Goal: Task Accomplishment & Management: Manage account settings

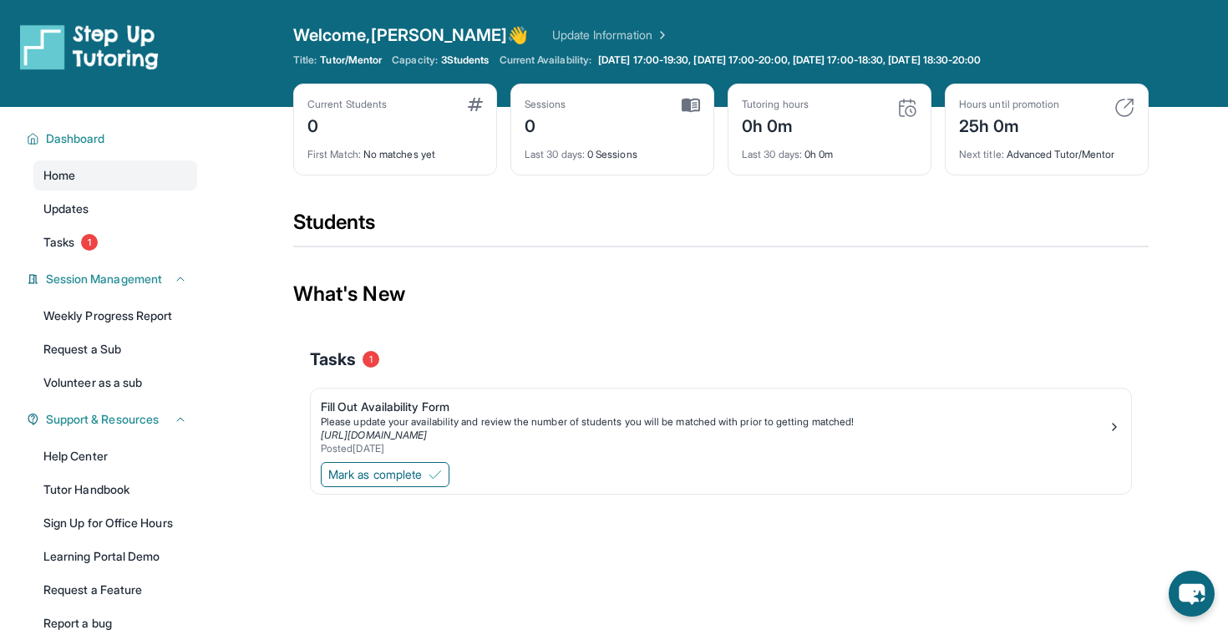
click at [523, 54] on span "Current Availability:" at bounding box center [545, 59] width 92 height 13
click at [529, 54] on span "Current Availability:" at bounding box center [545, 59] width 92 height 13
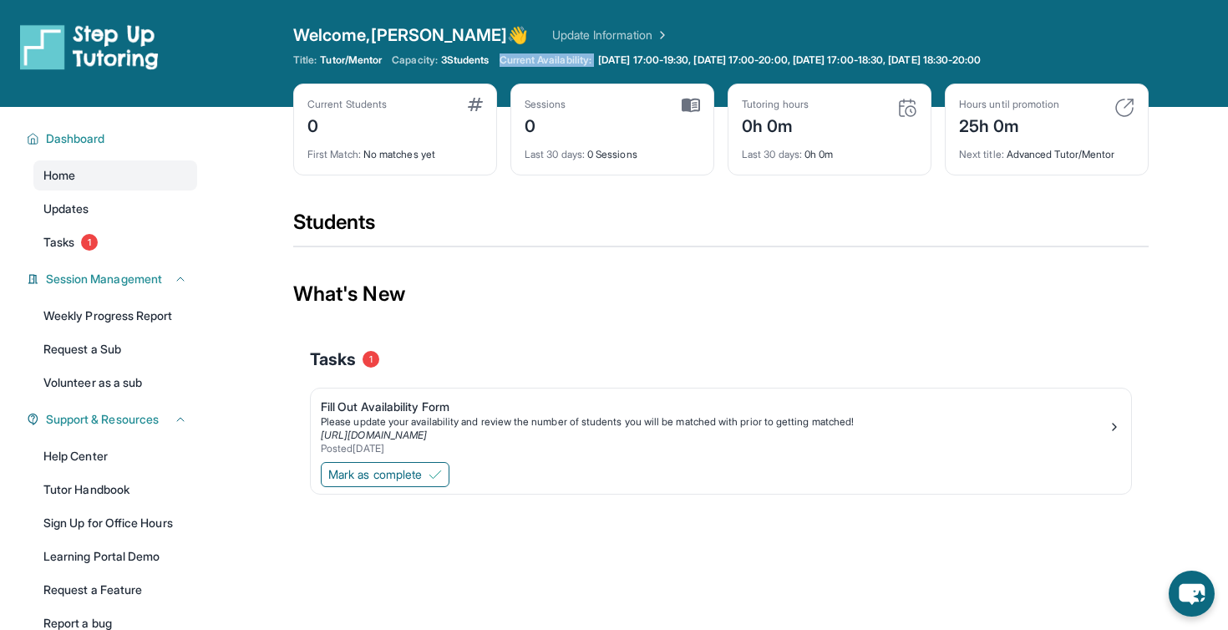
click at [529, 54] on span "Current Availability:" at bounding box center [545, 59] width 92 height 13
click at [529, 58] on span "Current Availability:" at bounding box center [545, 59] width 92 height 13
click at [550, 58] on span "Current Availability:" at bounding box center [545, 59] width 92 height 13
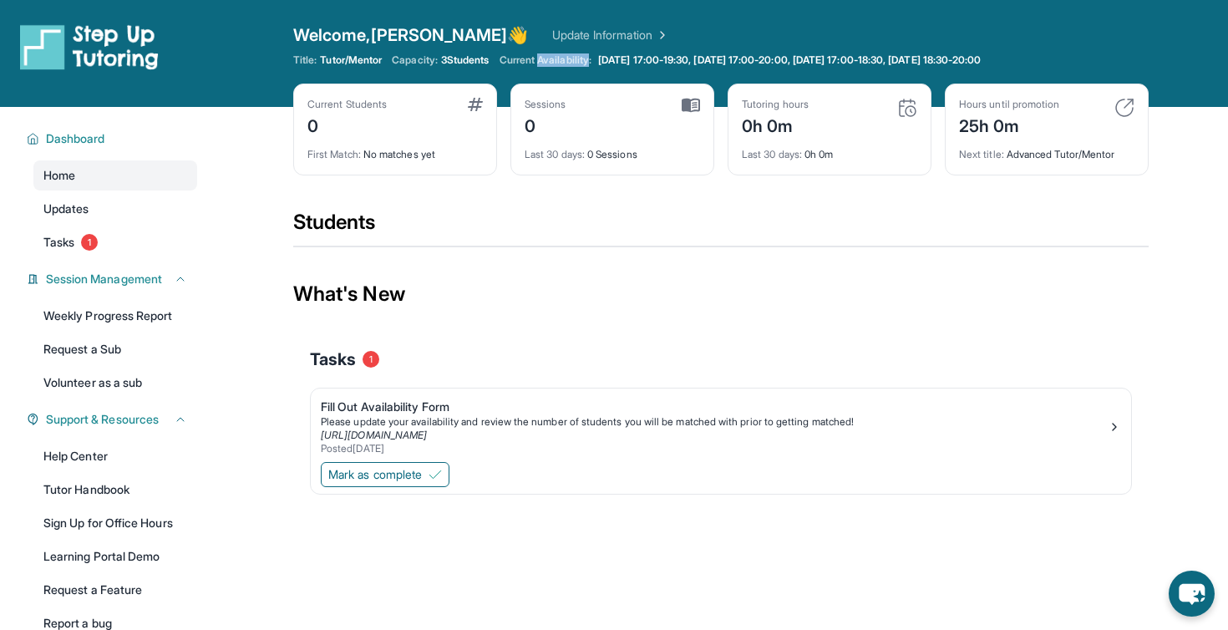
click at [550, 58] on span "Current Availability:" at bounding box center [545, 59] width 92 height 13
click at [567, 58] on span "Current Availability:" at bounding box center [545, 59] width 92 height 13
click at [435, 416] on div "Please update your availability and review the number of students you will be m…" at bounding box center [714, 421] width 787 height 13
click at [144, 241] on link "Tasks 1" at bounding box center [115, 242] width 164 height 30
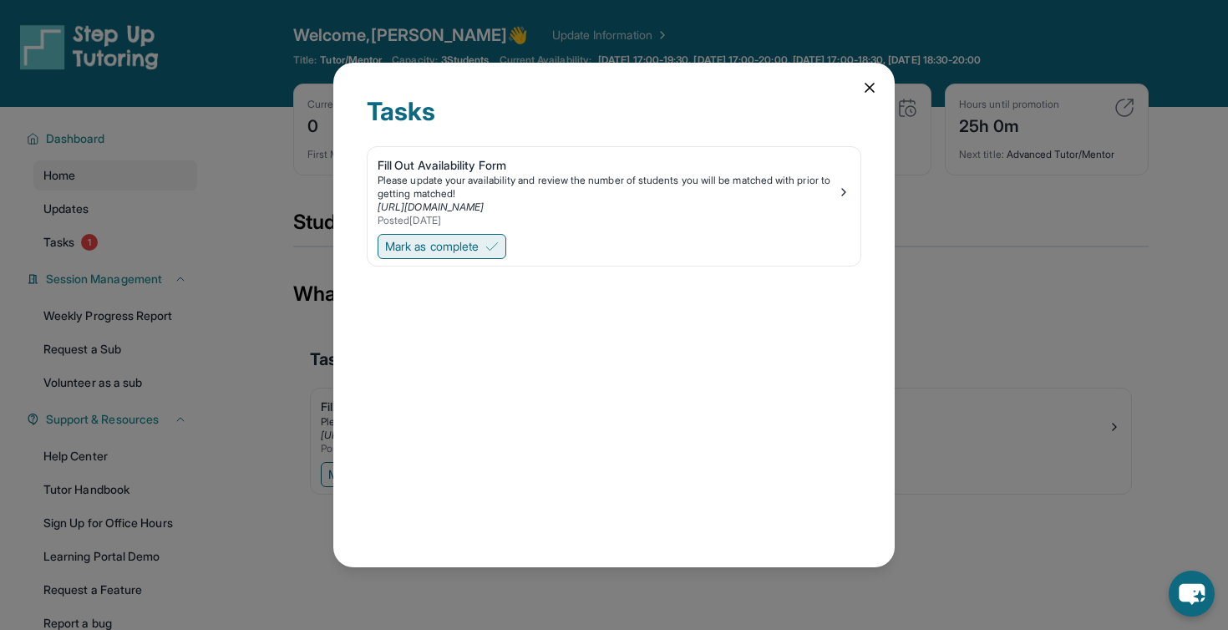
click at [456, 246] on span "Mark as complete" at bounding box center [432, 246] width 94 height 17
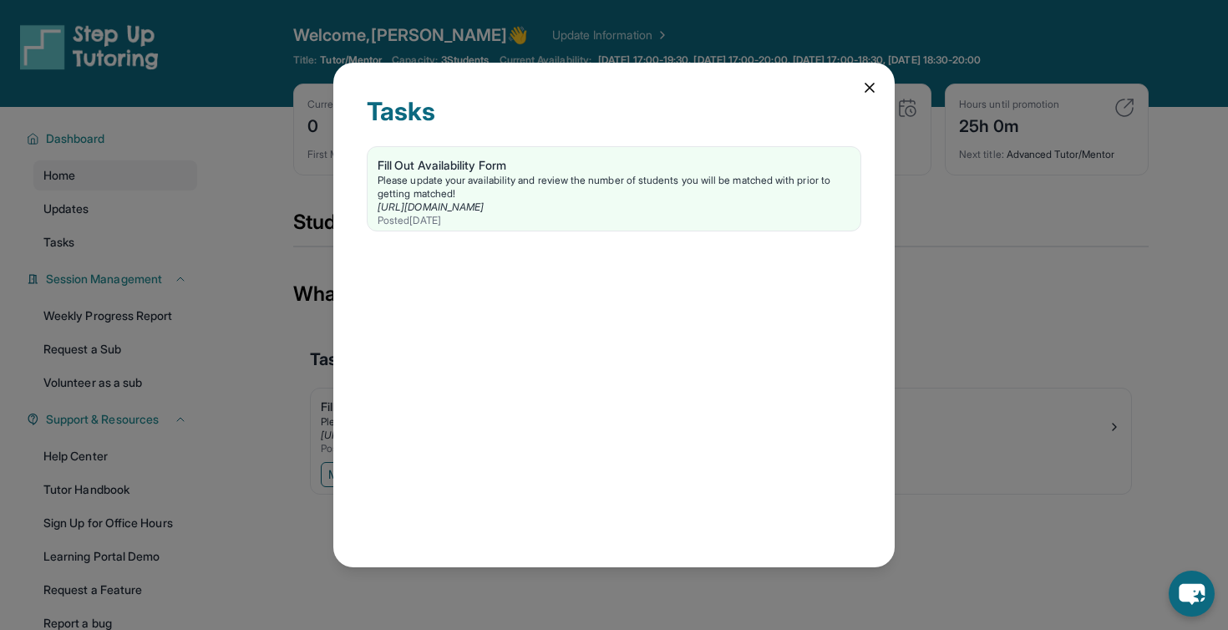
click at [878, 87] on div "Tasks Fill Out Availability Form Please update your availability and review the…" at bounding box center [613, 315] width 561 height 504
click at [868, 83] on icon at bounding box center [869, 87] width 17 height 17
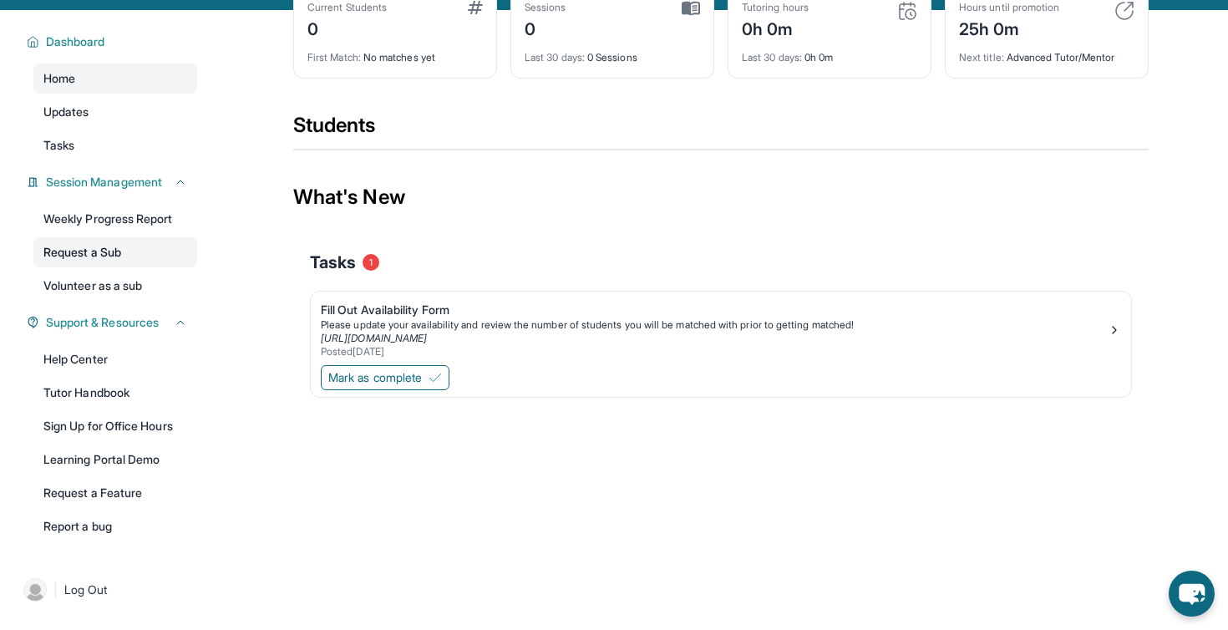
scroll to position [107, 0]
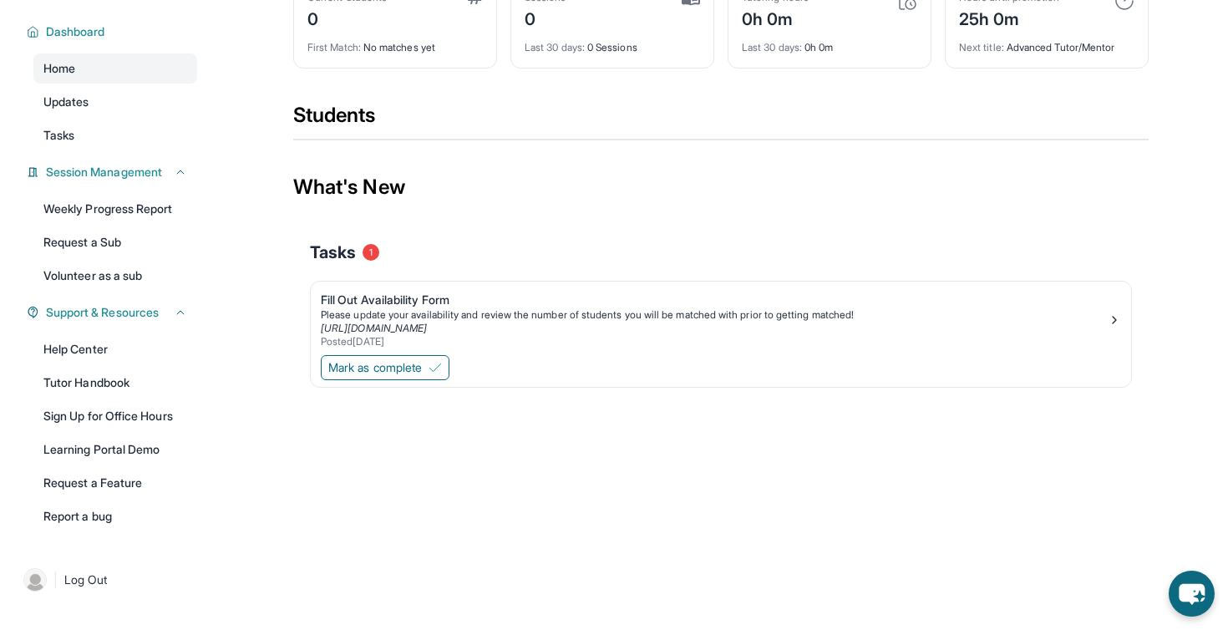
click at [258, 320] on main "Current Students 0 First Match : No matches yet Sessions 0 Last 30 days : 0 Ses…" at bounding box center [721, 225] width 1014 height 451
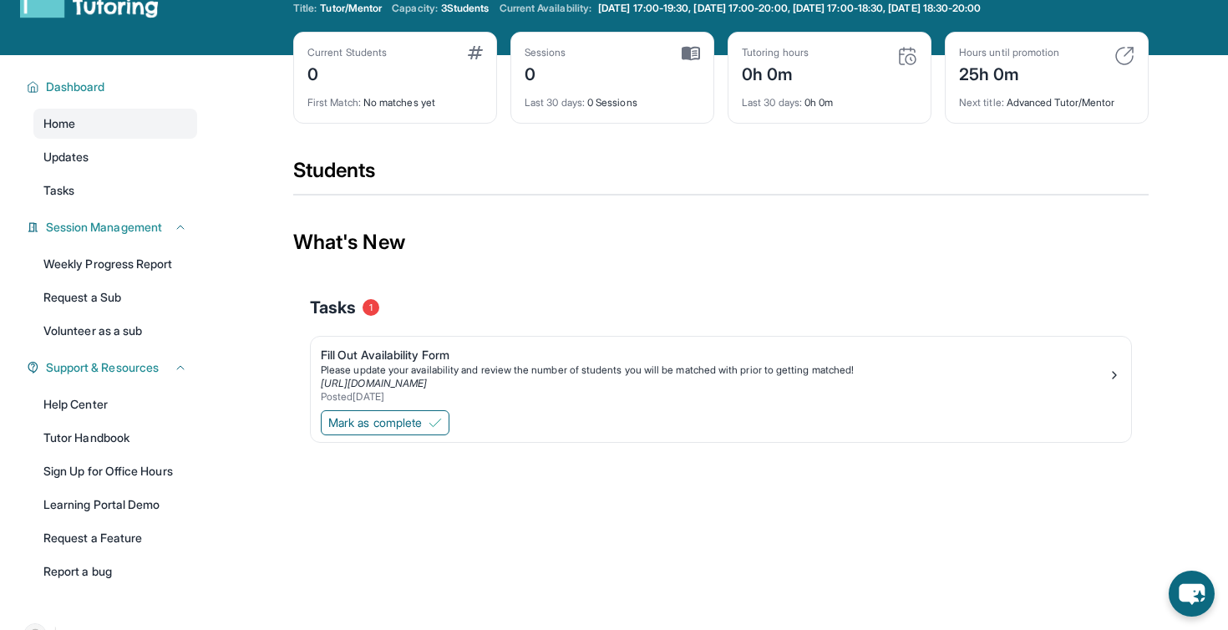
scroll to position [0, 0]
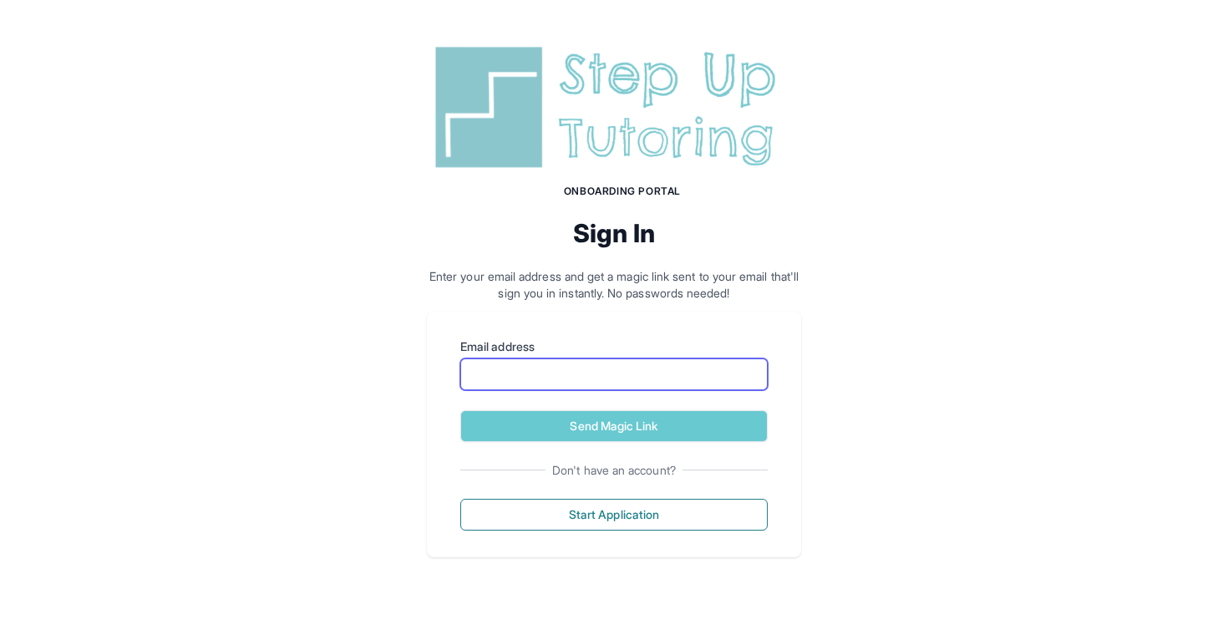
click at [670, 372] on input "Email address" at bounding box center [613, 374] width 307 height 32
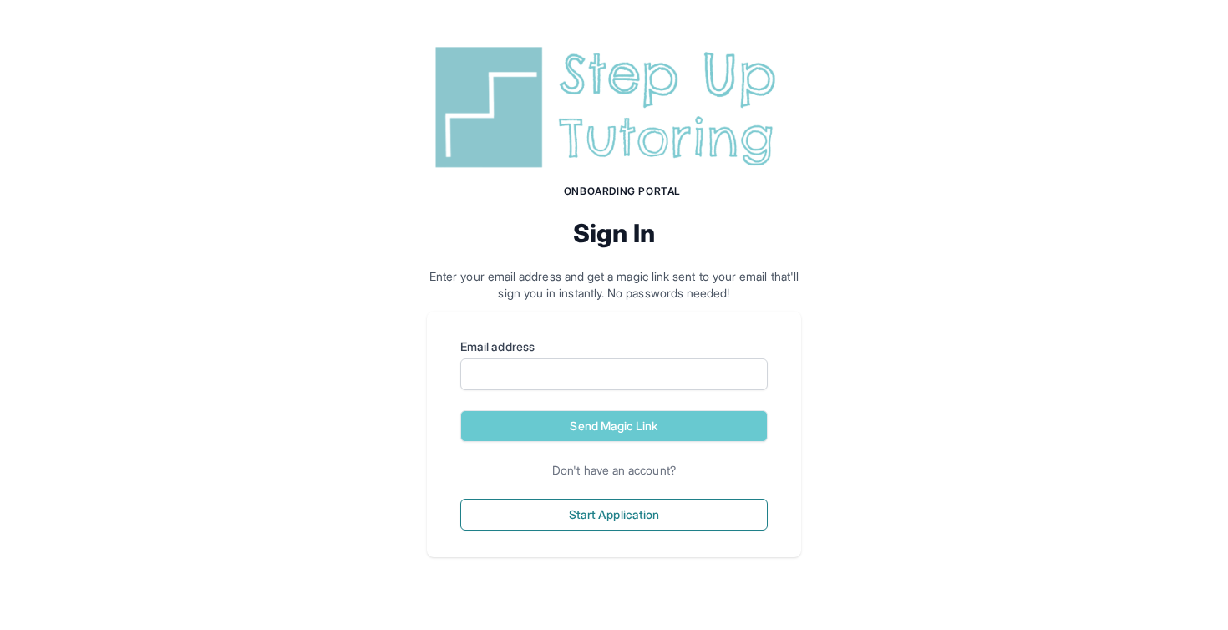
click at [693, 315] on div "Email address Send Magic Link Don't have an account? Start Application" at bounding box center [614, 434] width 374 height 246
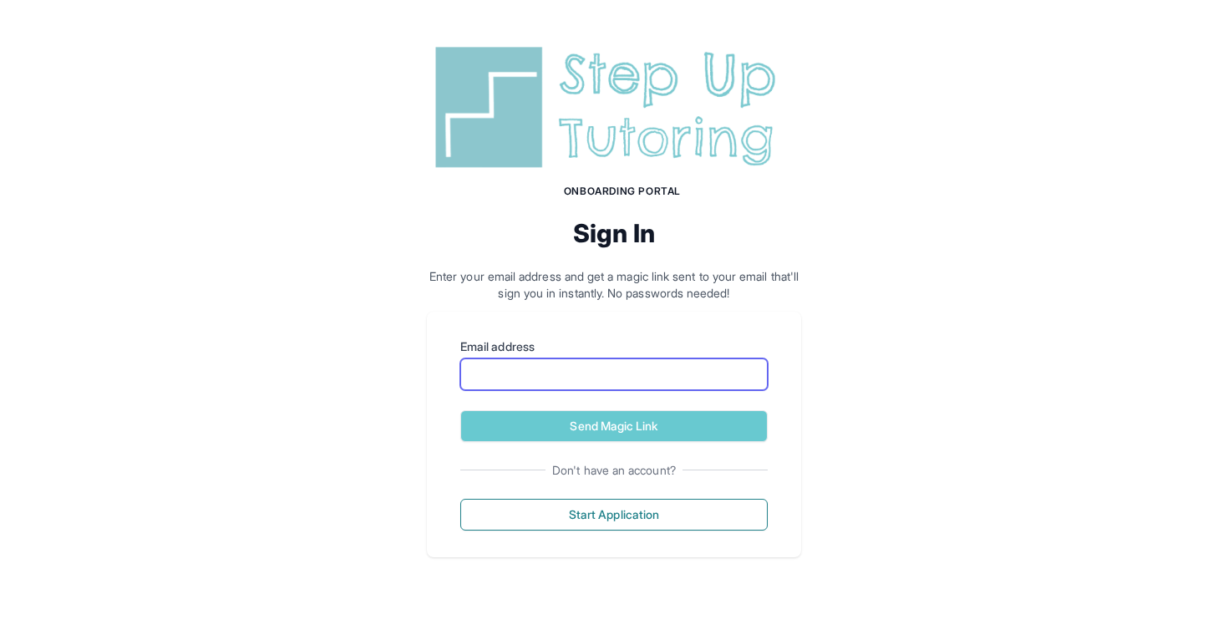
click at [659, 376] on input "Email address" at bounding box center [613, 374] width 307 height 32
type input "**********"
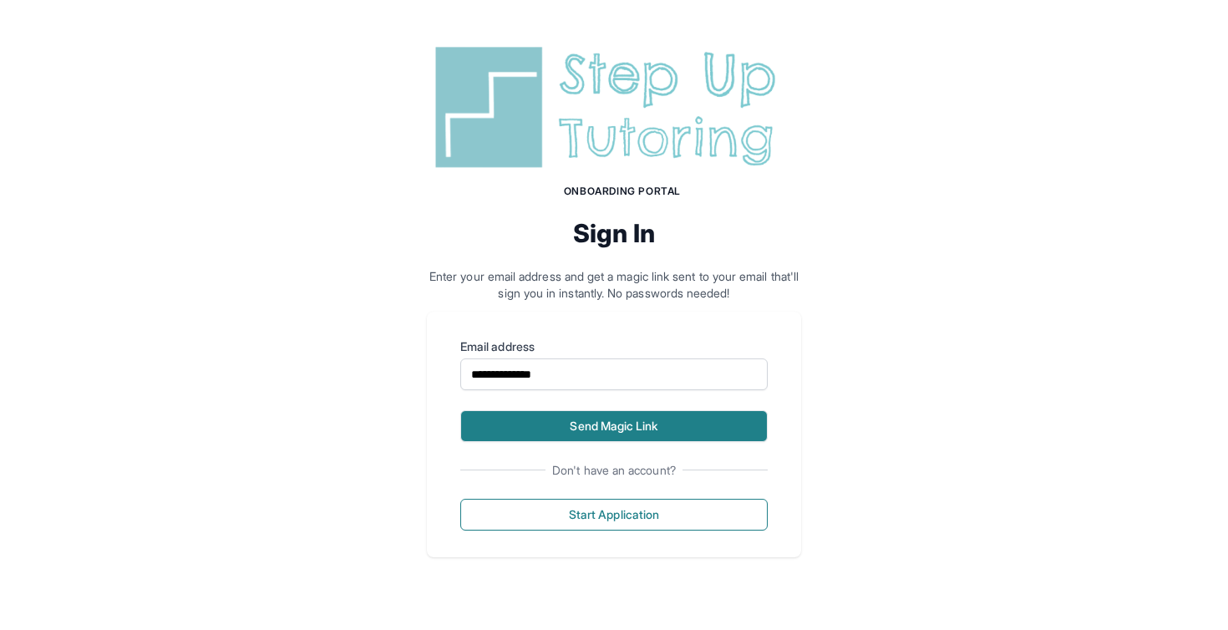
click at [612, 419] on button "Send Magic Link" at bounding box center [613, 426] width 307 height 32
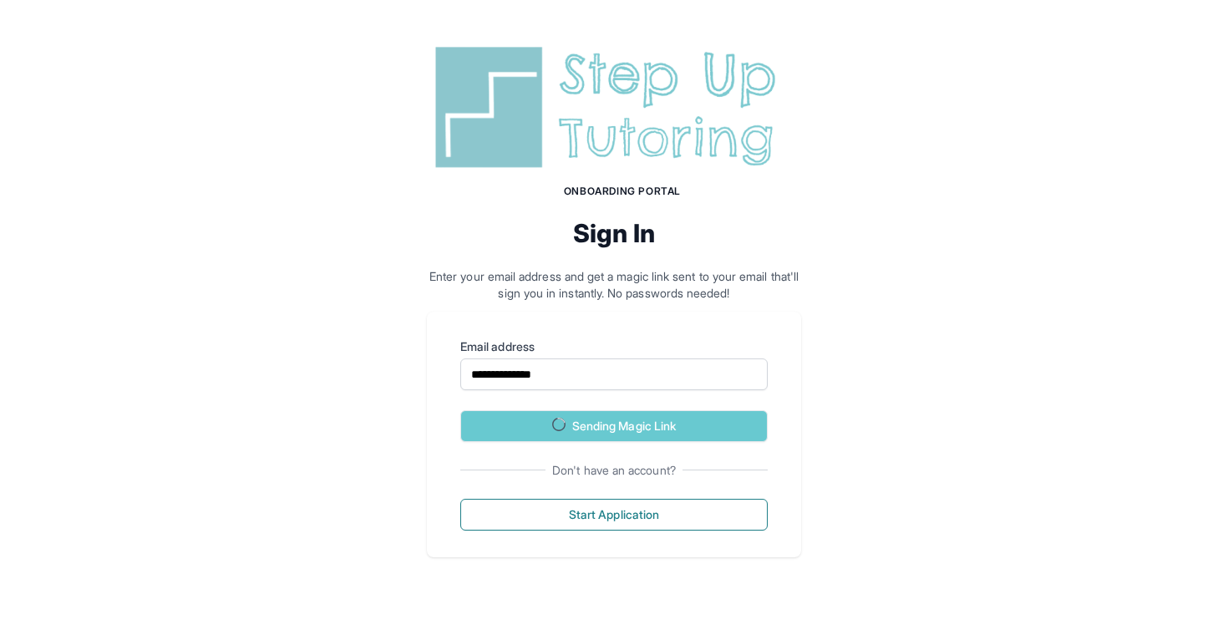
click at [668, 277] on p "Enter your email address and get a magic link sent to your email that'll sign y…" at bounding box center [614, 284] width 374 height 33
click at [668, 277] on div "Onboarding Portal Sign In Enter your email address and get a magic link sent to…" at bounding box center [614, 170] width 374 height 261
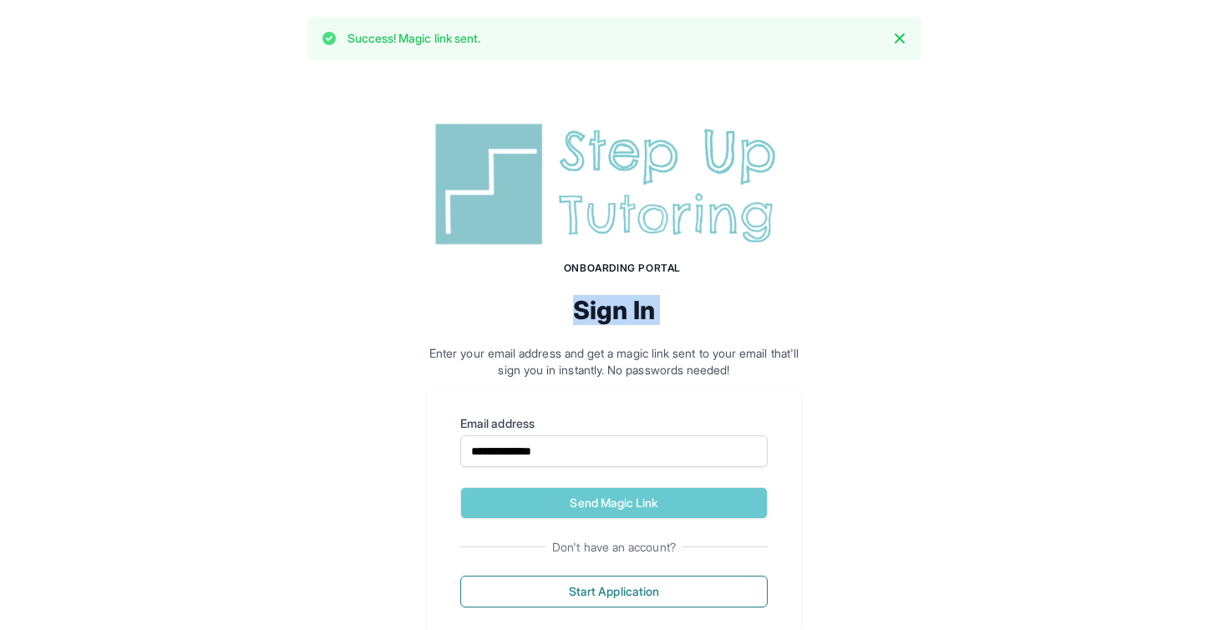
click at [668, 277] on div "Onboarding Portal Sign In Enter your email address and get a magic link sent to…" at bounding box center [614, 247] width 374 height 261
click at [625, 331] on div "Onboarding Portal Sign In Enter your email address and get a magic link sent to…" at bounding box center [614, 247] width 374 height 261
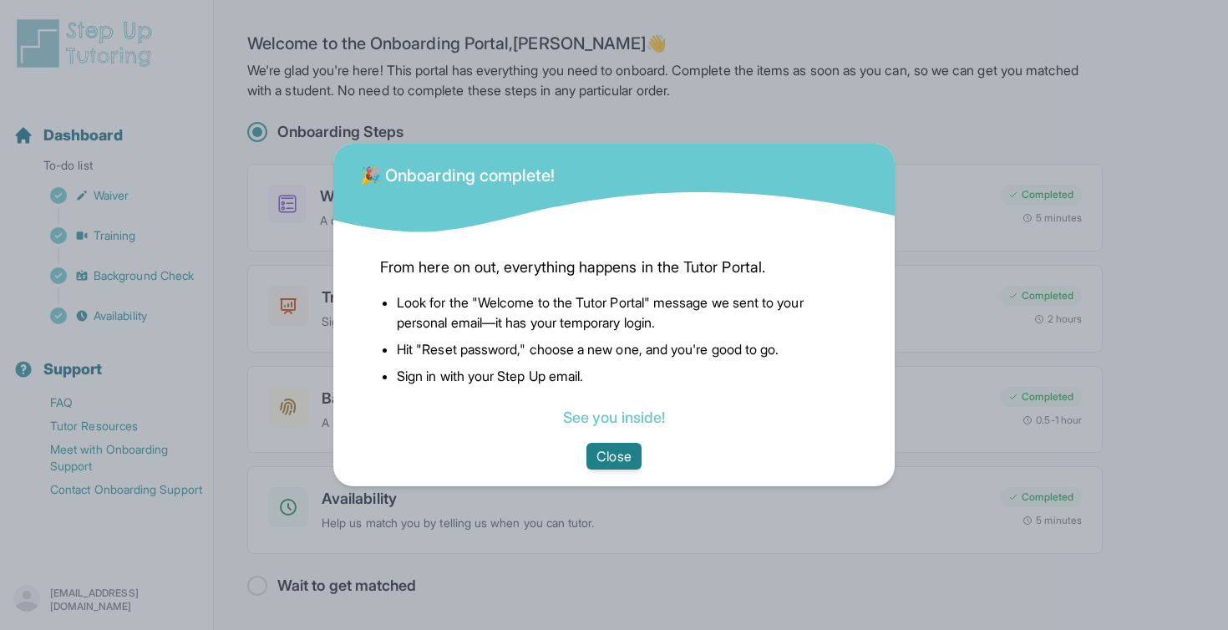
click at [623, 455] on button "Close" at bounding box center [613, 456] width 54 height 27
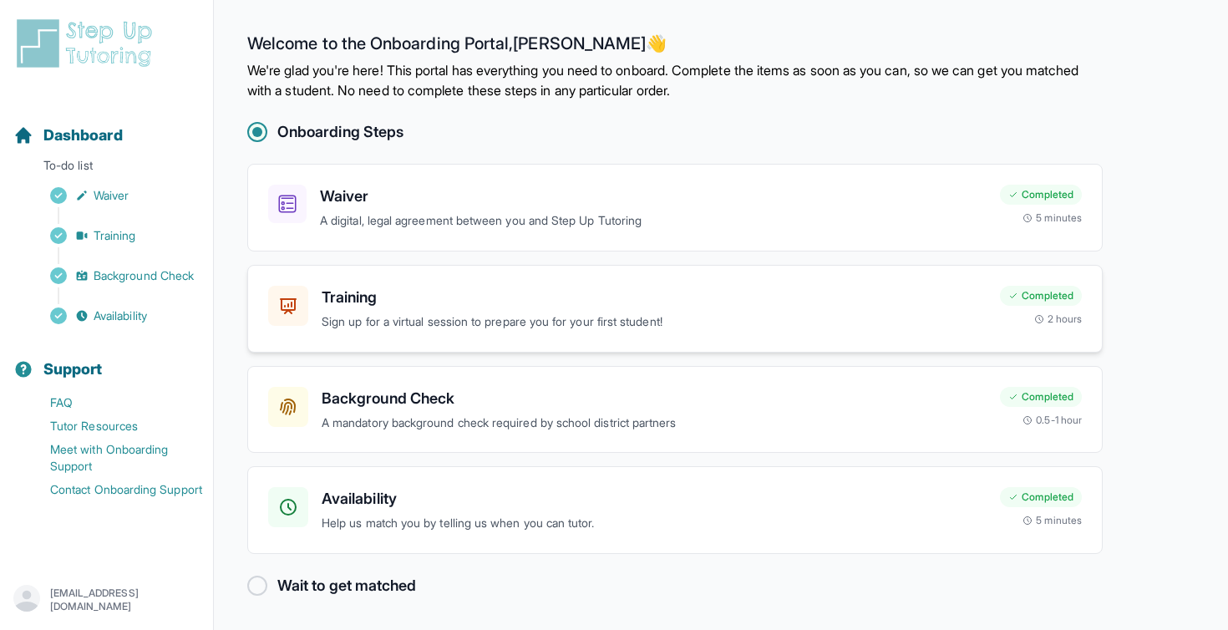
scroll to position [1, 0]
click at [581, 425] on p "A mandatory background check required by school district partners" at bounding box center [653, 422] width 665 height 19
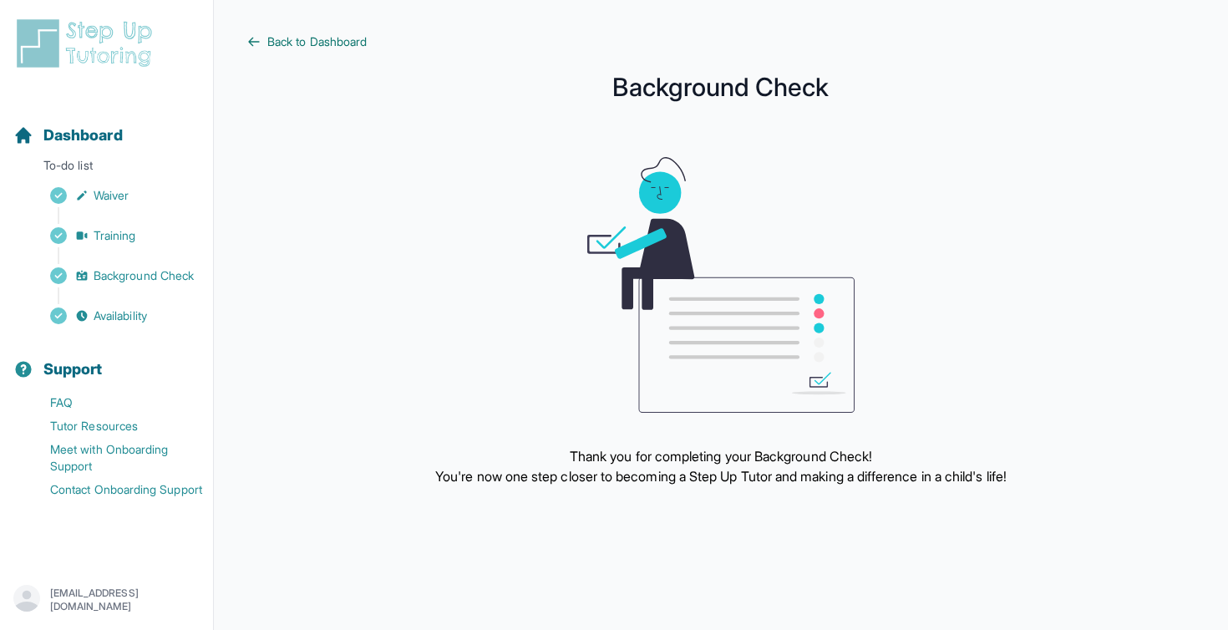
click at [269, 38] on span "Back to Dashboard" at bounding box center [316, 41] width 99 height 17
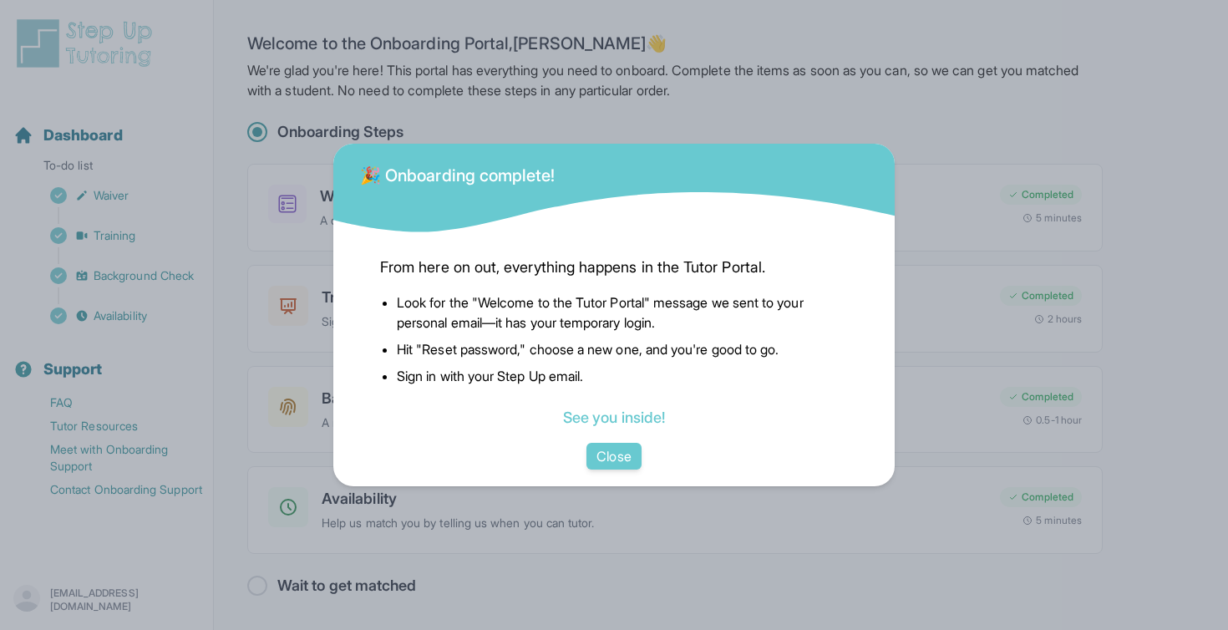
click at [580, 243] on div "From here on out, everything happens in the Tutor Portal. Look for the "Welcome…" at bounding box center [614, 338] width 494 height 207
click at [580, 256] on span "From here on out, everything happens in the Tutor Portal." at bounding box center [614, 267] width 468 height 23
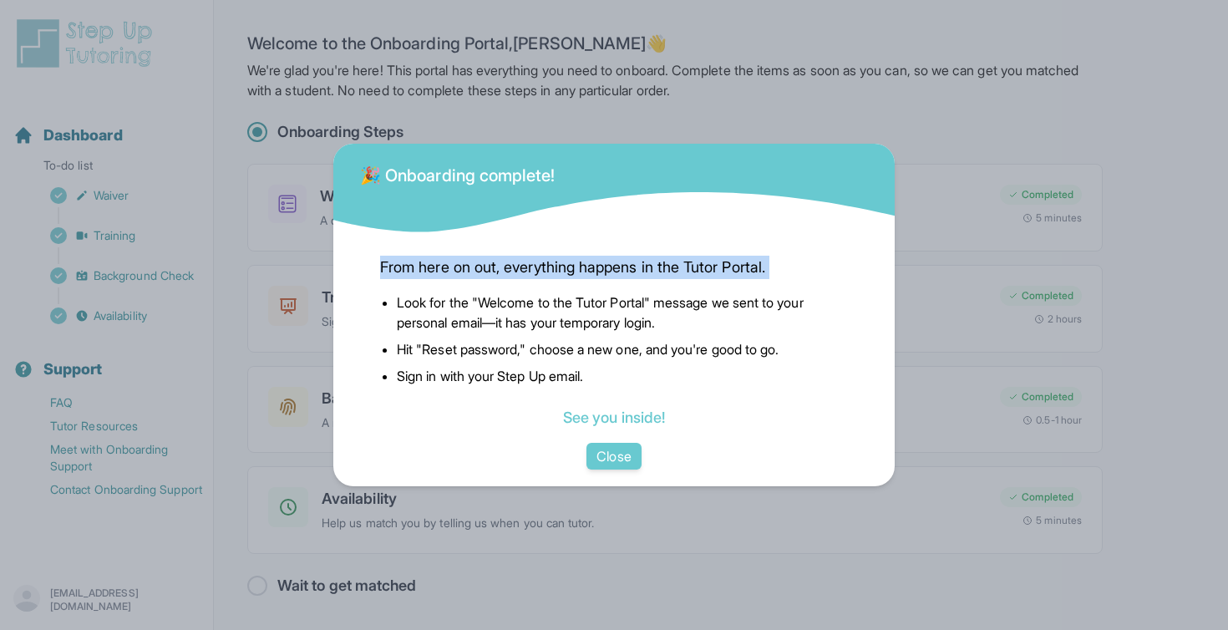
click at [580, 256] on span "From here on out, everything happens in the Tutor Portal." at bounding box center [614, 267] width 468 height 23
click at [440, 265] on span "From here on out, everything happens in the Tutor Portal." at bounding box center [614, 267] width 468 height 23
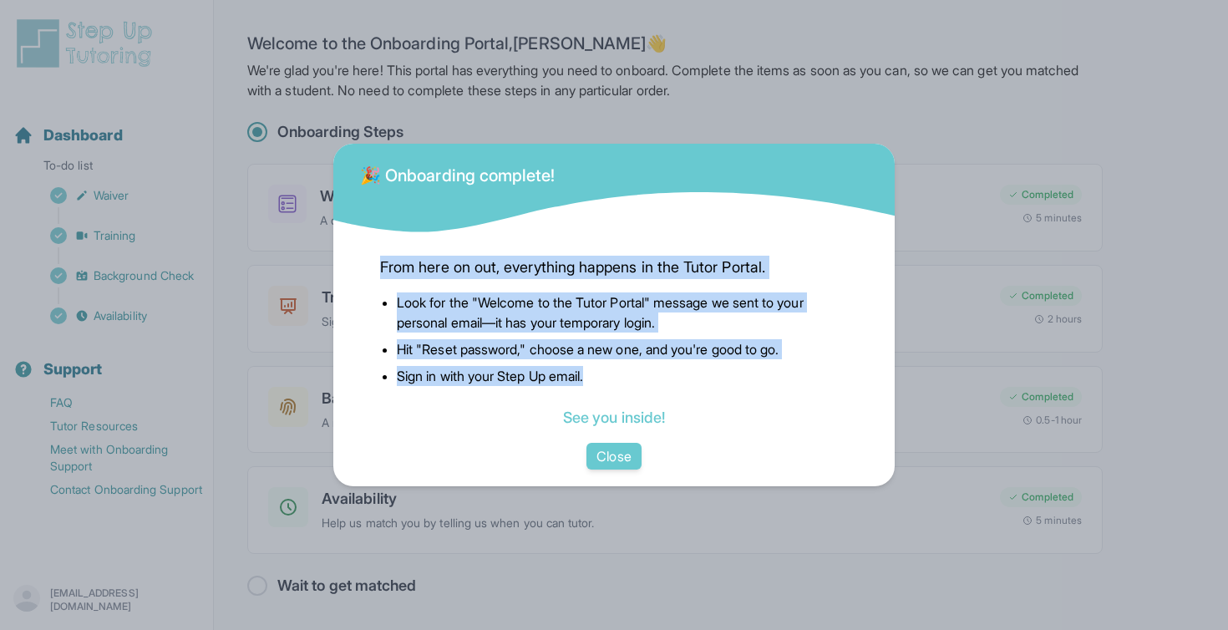
drag, startPoint x: 369, startPoint y: 263, endPoint x: 623, endPoint y: 367, distance: 274.5
click at [626, 367] on div "From here on out, everything happens in the Tutor Portal. Look for the "Welcome…" at bounding box center [614, 338] width 494 height 207
click at [623, 367] on li "Sign in with your Step Up email." at bounding box center [622, 376] width 451 height 20
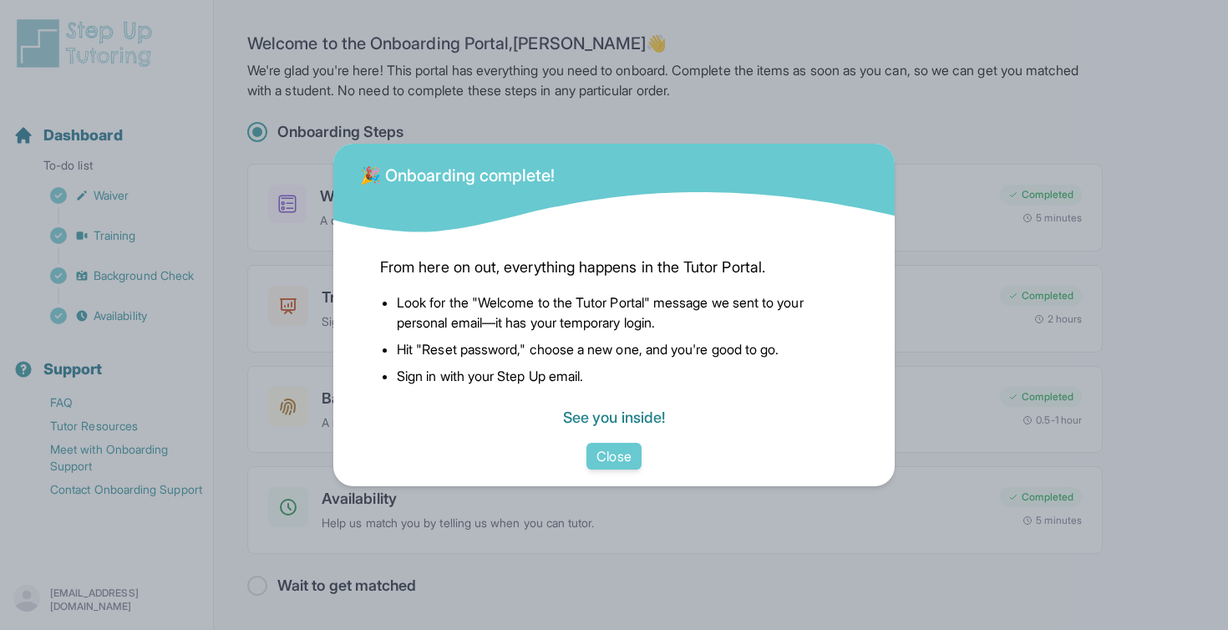
click at [617, 417] on link "See you inside!" at bounding box center [614, 417] width 102 height 18
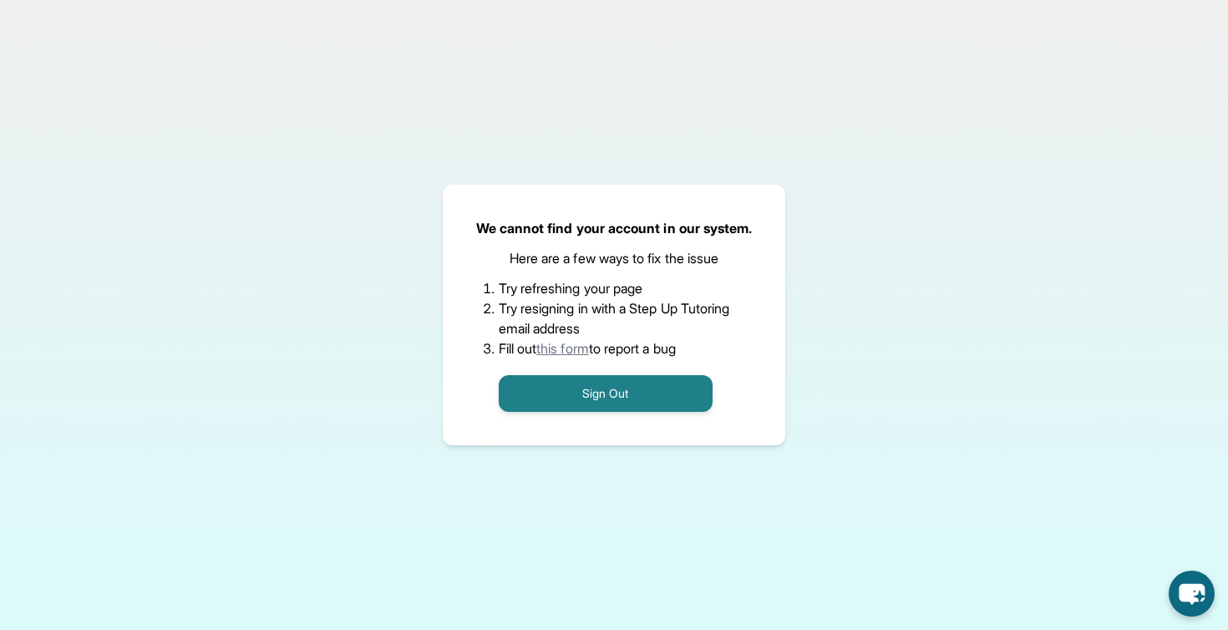
drag, startPoint x: 450, startPoint y: 209, endPoint x: 710, endPoint y: 348, distance: 294.8
click at [710, 348] on div "We cannot find your account in our system. Here are a few ways to fix the issue…" at bounding box center [614, 315] width 343 height 261
click at [710, 348] on li "Fill out this form to report a bug" at bounding box center [614, 348] width 231 height 20
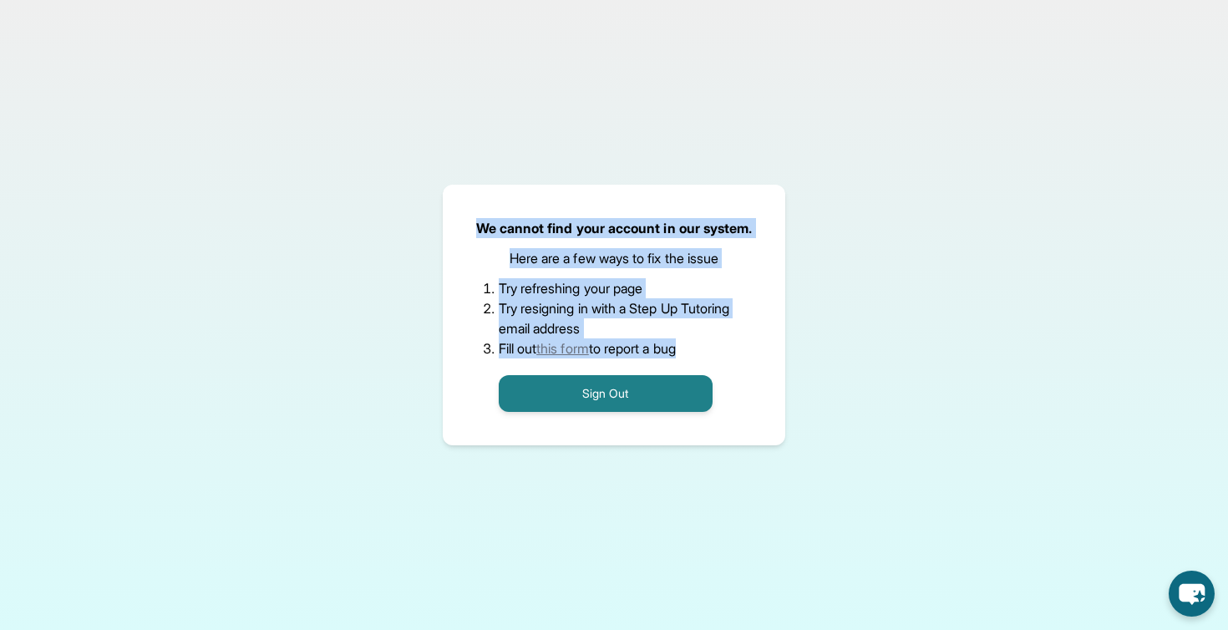
drag, startPoint x: 710, startPoint y: 348, endPoint x: 468, endPoint y: 225, distance: 271.5
click at [468, 225] on div "We cannot find your account in our system. Here are a few ways to fix the issue…" at bounding box center [614, 315] width 343 height 261
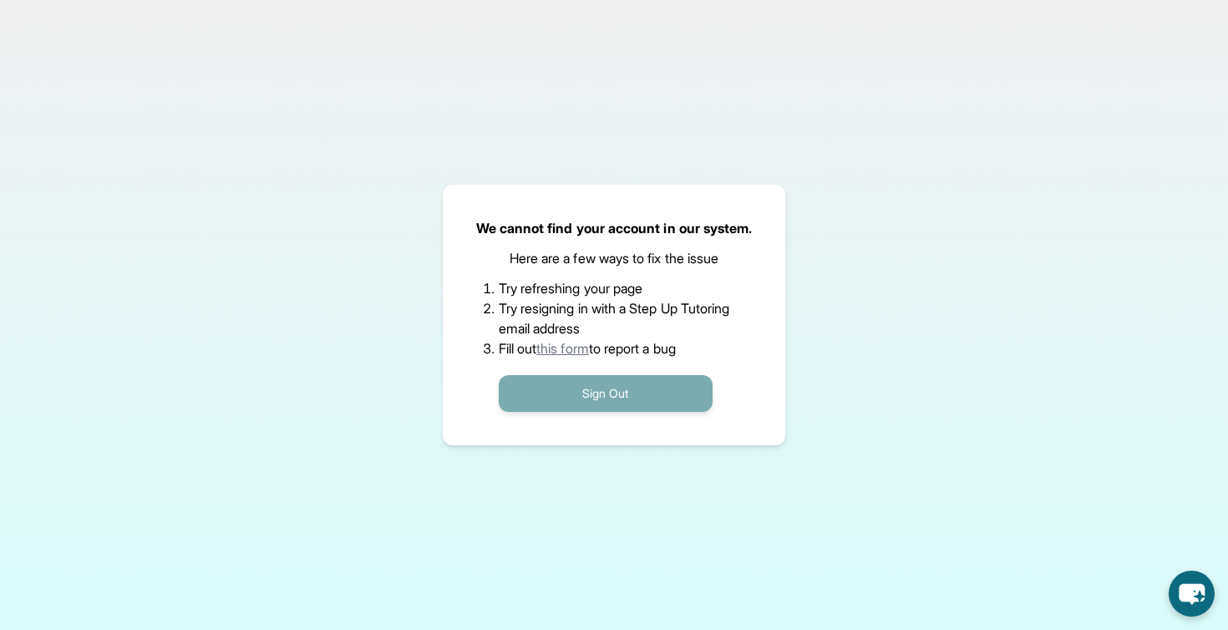
click at [554, 403] on button "Sign Out" at bounding box center [606, 393] width 214 height 37
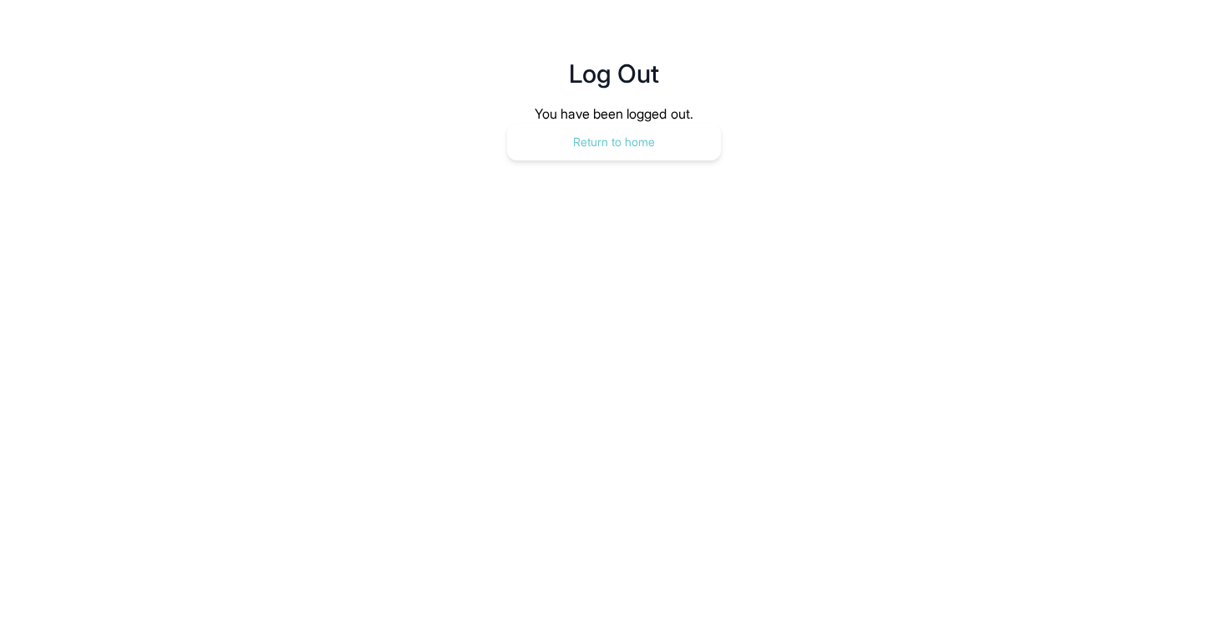
click at [571, 131] on button "Return to home" at bounding box center [614, 142] width 214 height 37
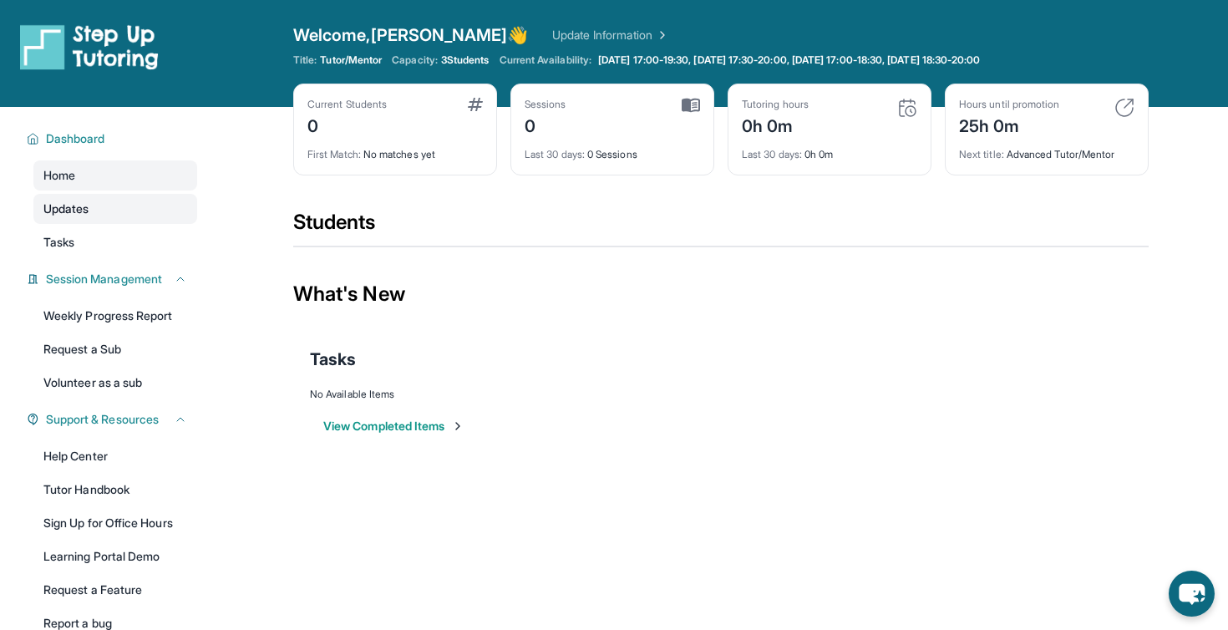
click at [129, 205] on link "Updates" at bounding box center [115, 209] width 164 height 30
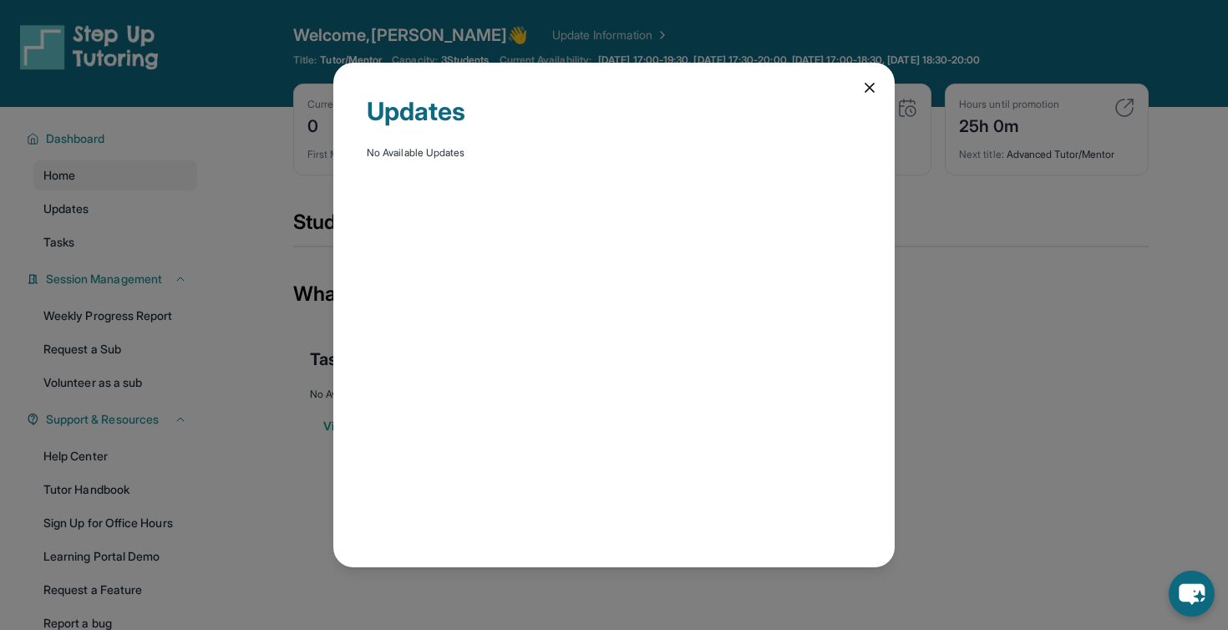
click at [869, 98] on div "Updates No Available Updates" at bounding box center [613, 315] width 561 height 504
click at [868, 89] on icon at bounding box center [869, 87] width 17 height 17
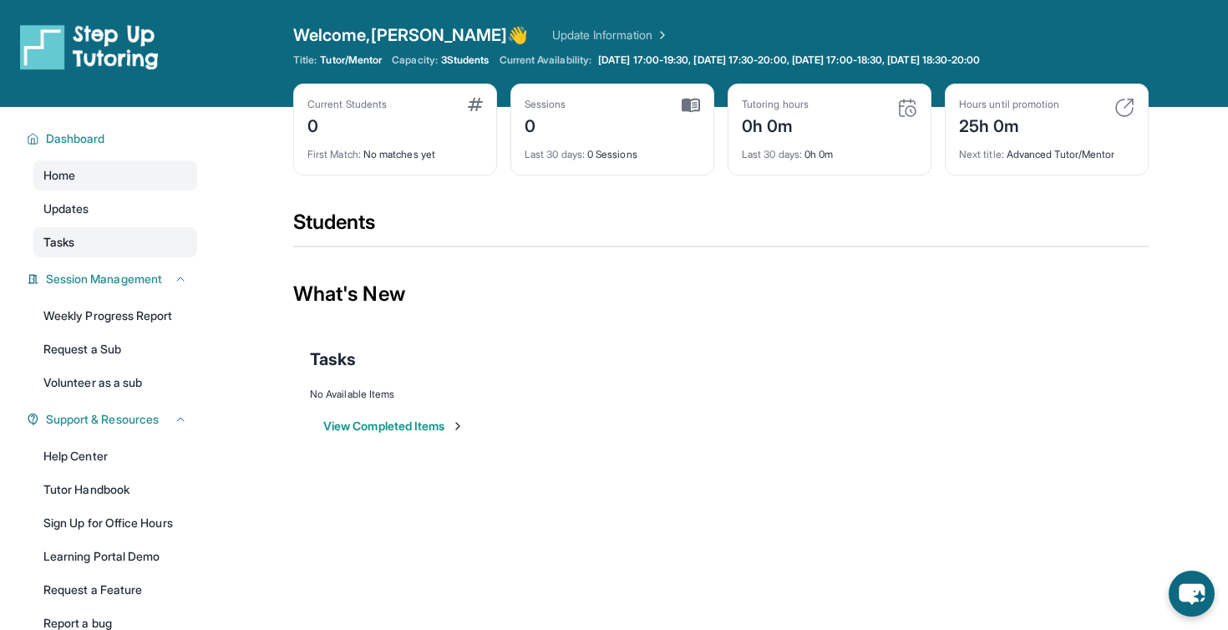
click at [158, 246] on link "Tasks" at bounding box center [115, 242] width 164 height 30
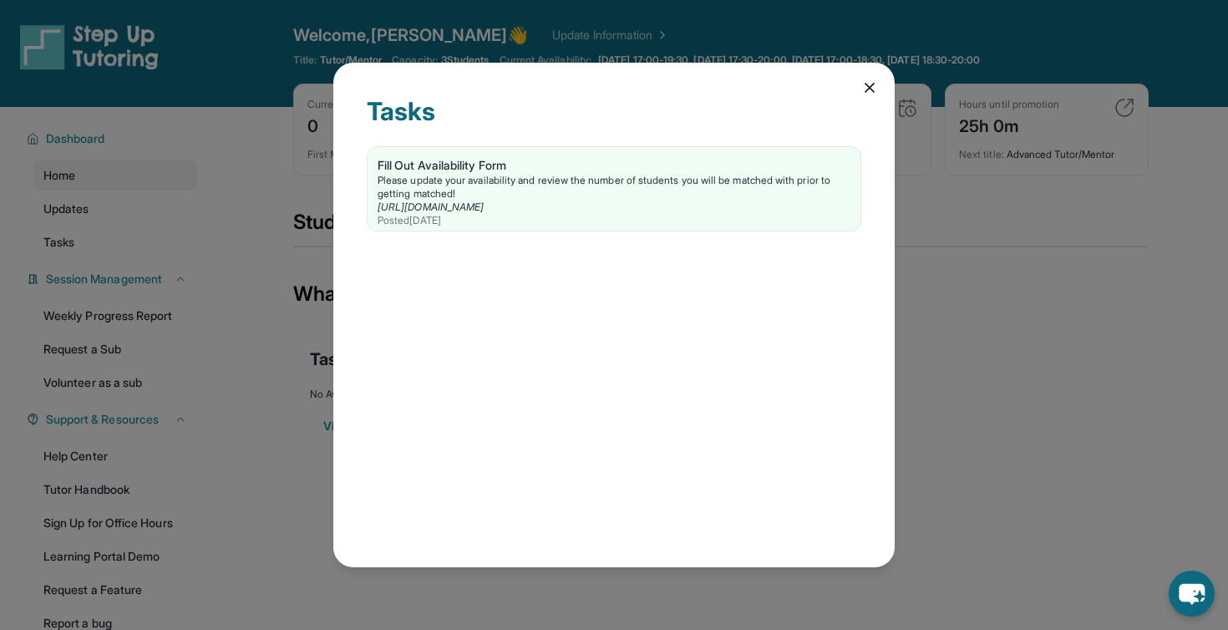
click at [266, 175] on div "Tasks Fill Out Availability Form Please update your availability and review the…" at bounding box center [614, 315] width 1228 height 630
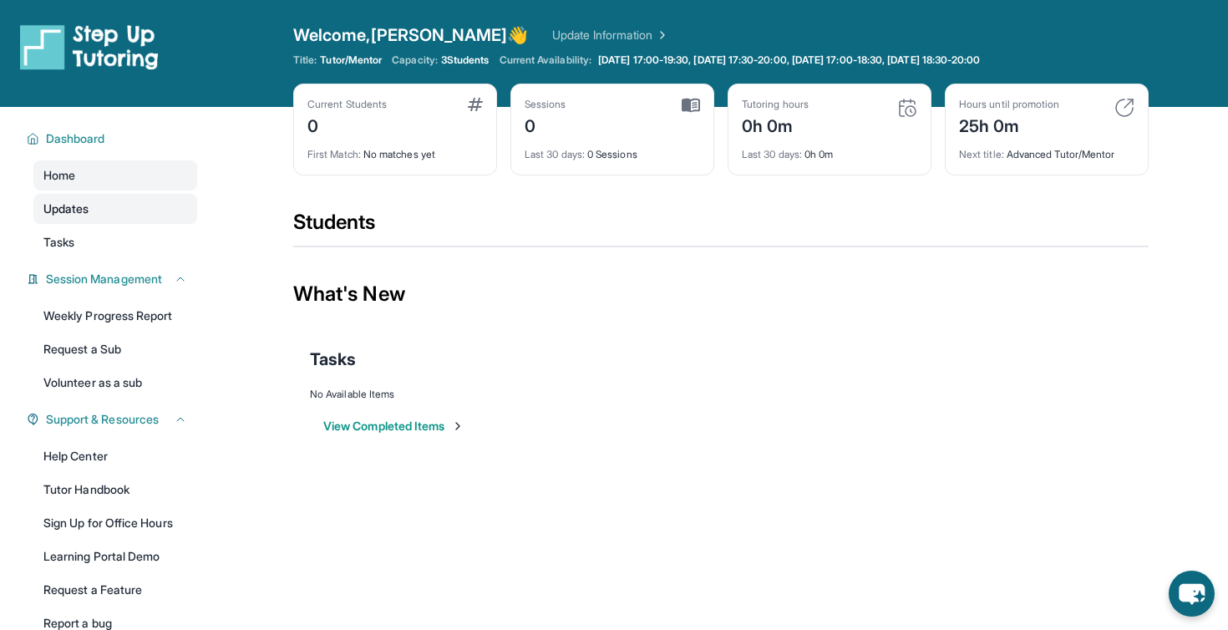
click at [171, 214] on link "Updates" at bounding box center [115, 209] width 164 height 30
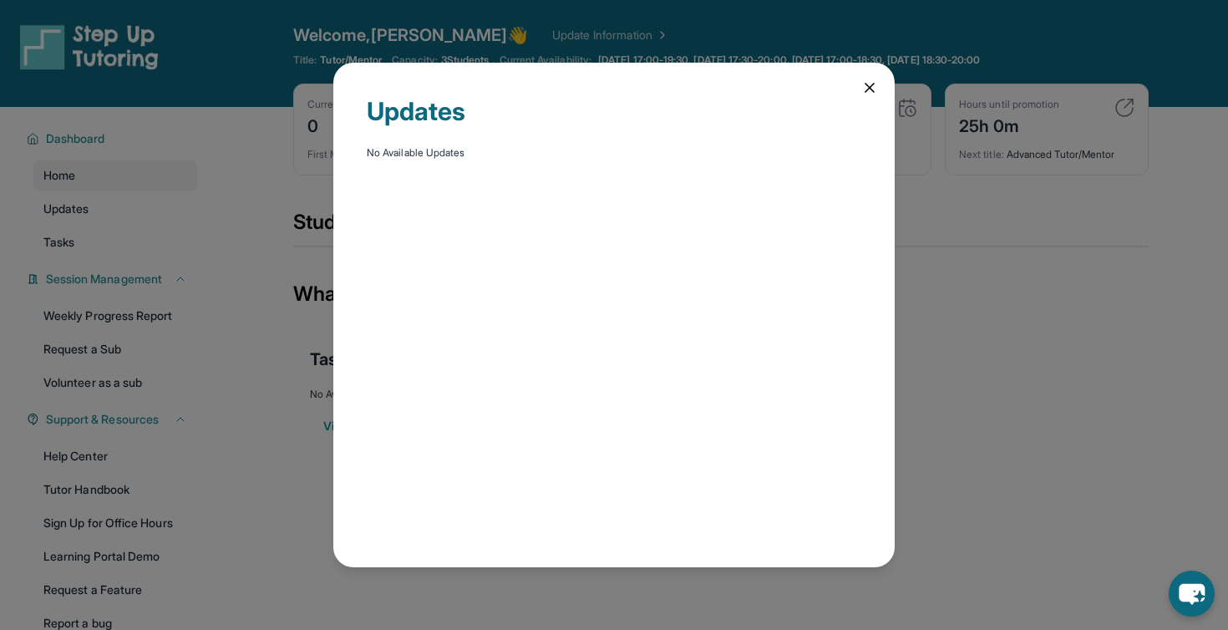
click at [170, 248] on div "Updates No Available Updates" at bounding box center [614, 315] width 1228 height 630
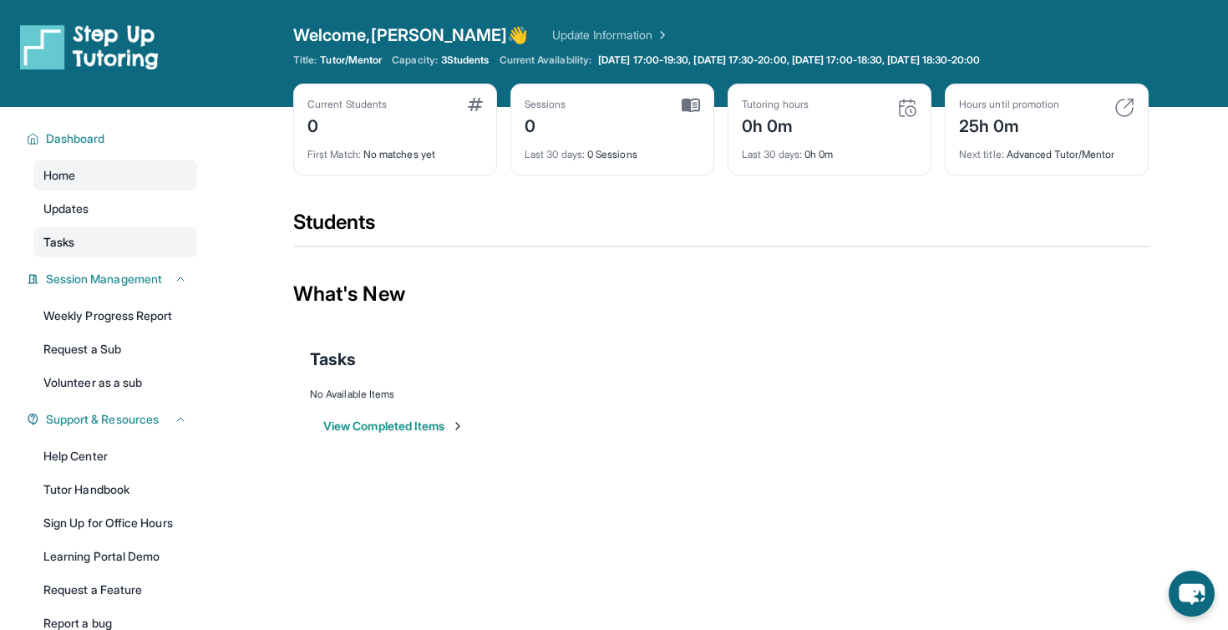
click at [170, 236] on link "Tasks" at bounding box center [115, 242] width 164 height 30
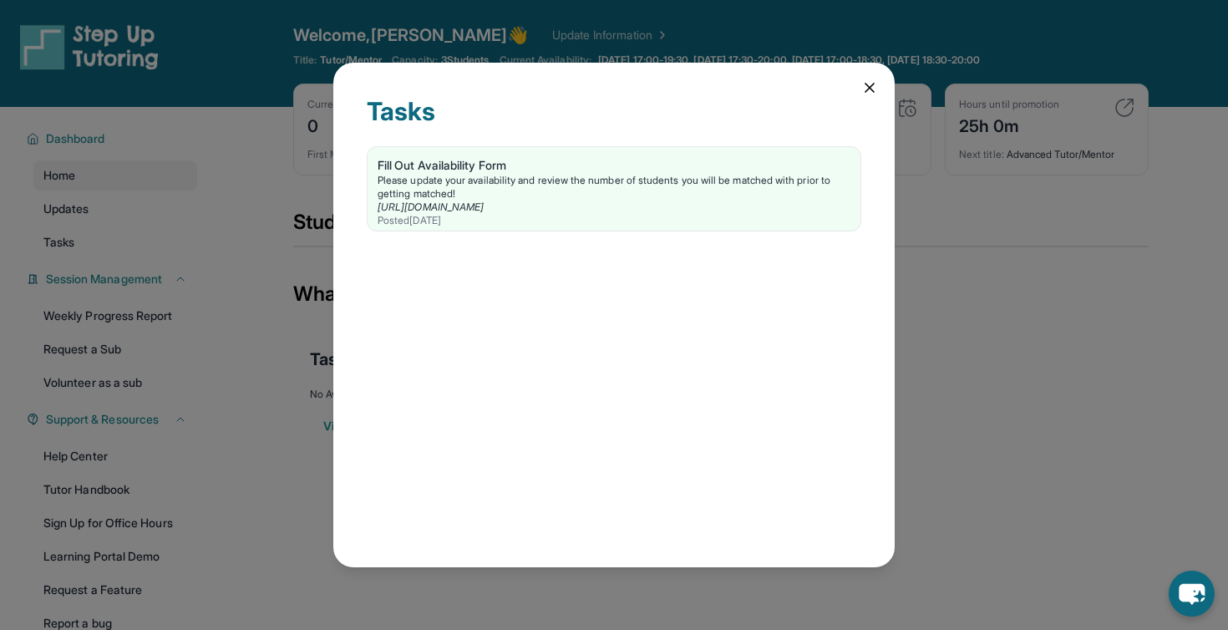
click at [246, 265] on div "Tasks Fill Out Availability Form Please update your availability and review the…" at bounding box center [614, 315] width 1228 height 630
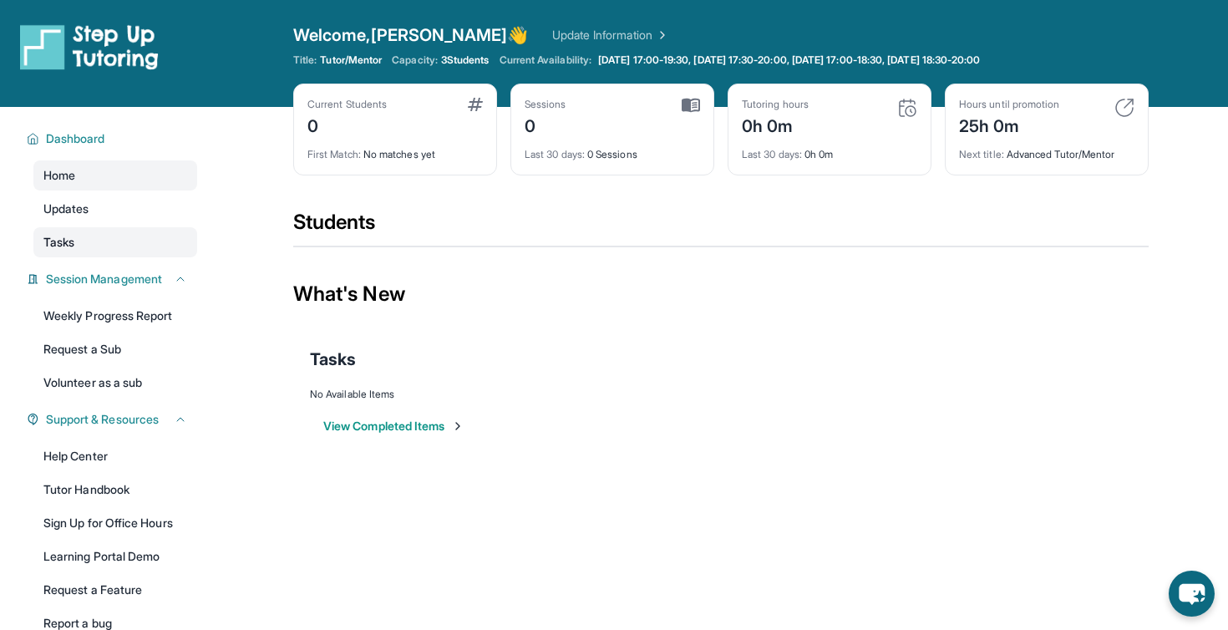
click at [124, 234] on link "Tasks" at bounding box center [115, 242] width 164 height 30
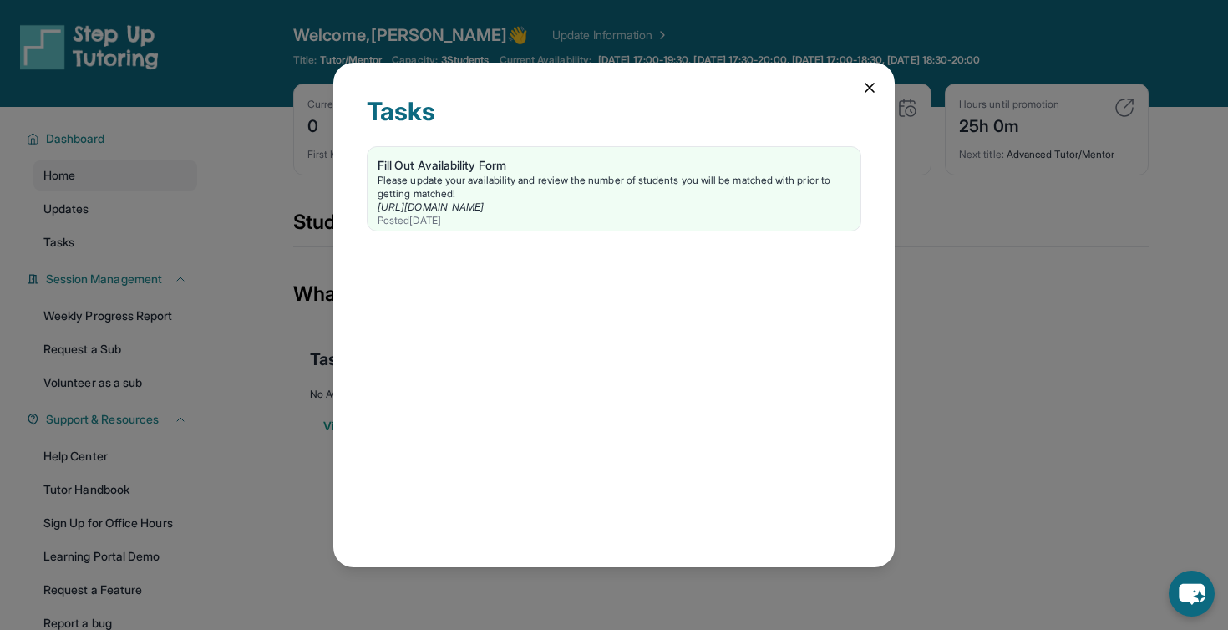
click at [257, 276] on div "Tasks Fill Out Availability Form Please update your availability and review the…" at bounding box center [614, 315] width 1228 height 630
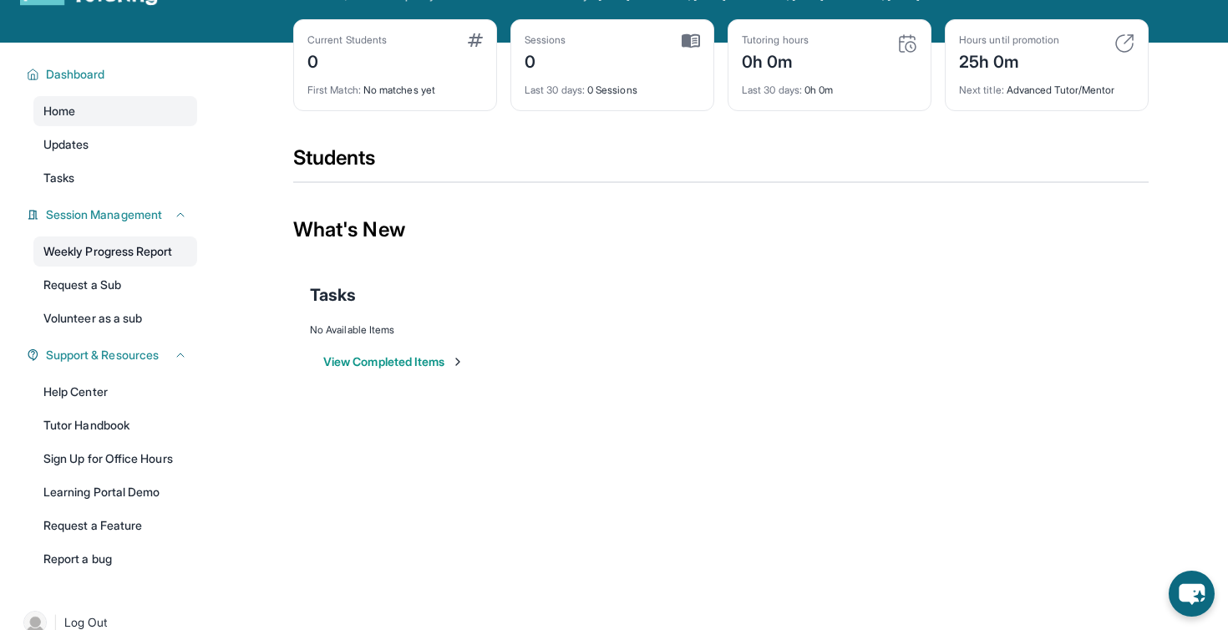
scroll to position [65, 0]
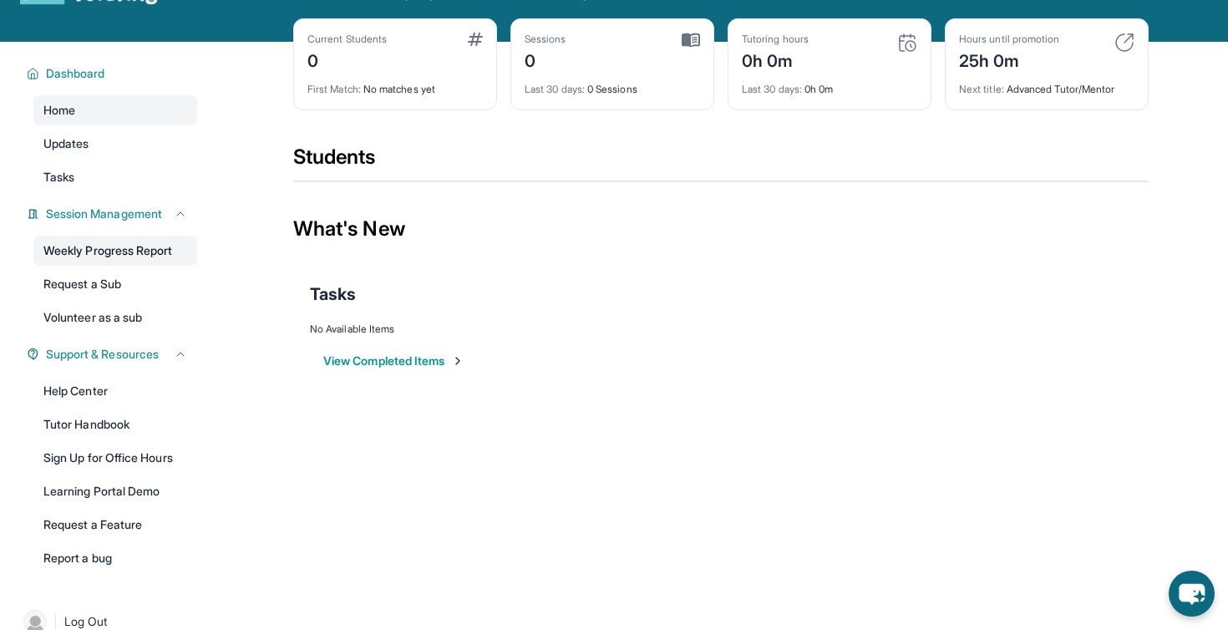
click at [176, 253] on link "Weekly Progress Report" at bounding box center [115, 250] width 164 height 30
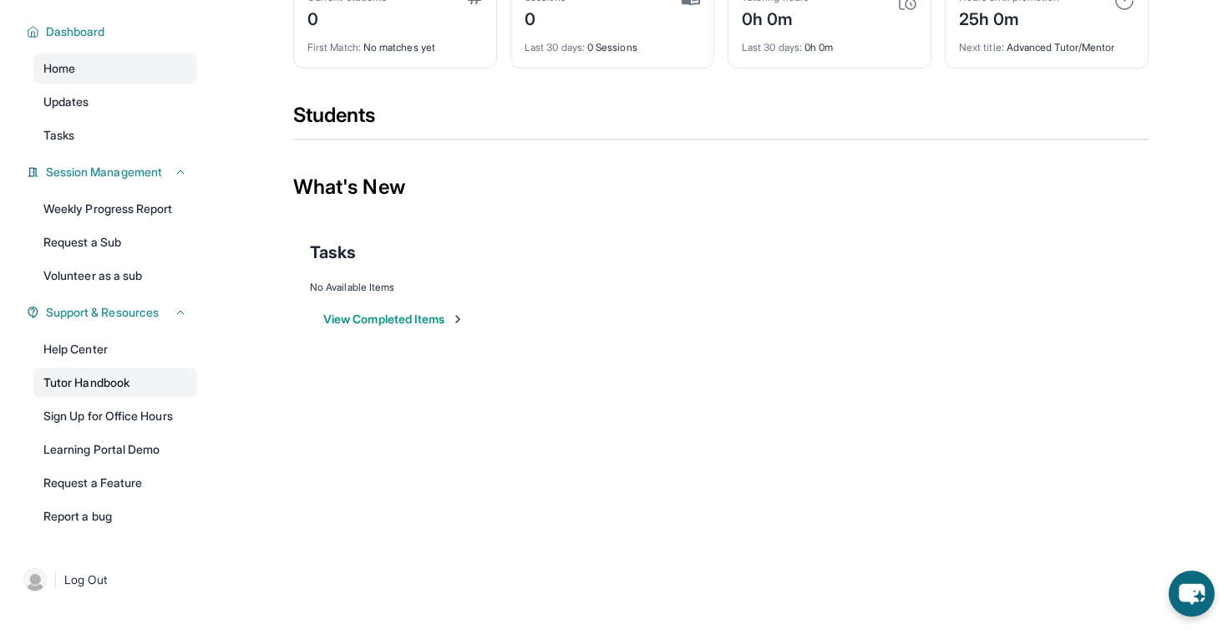
click at [170, 393] on link "Tutor Handbook" at bounding box center [115, 382] width 164 height 30
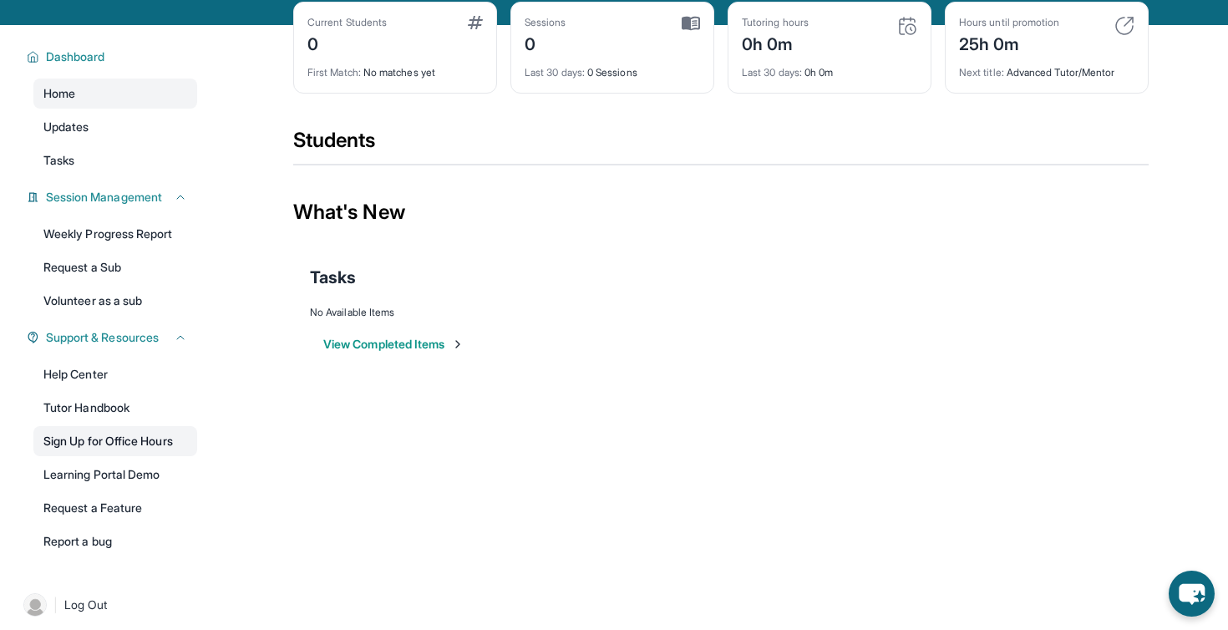
scroll to position [53, 0]
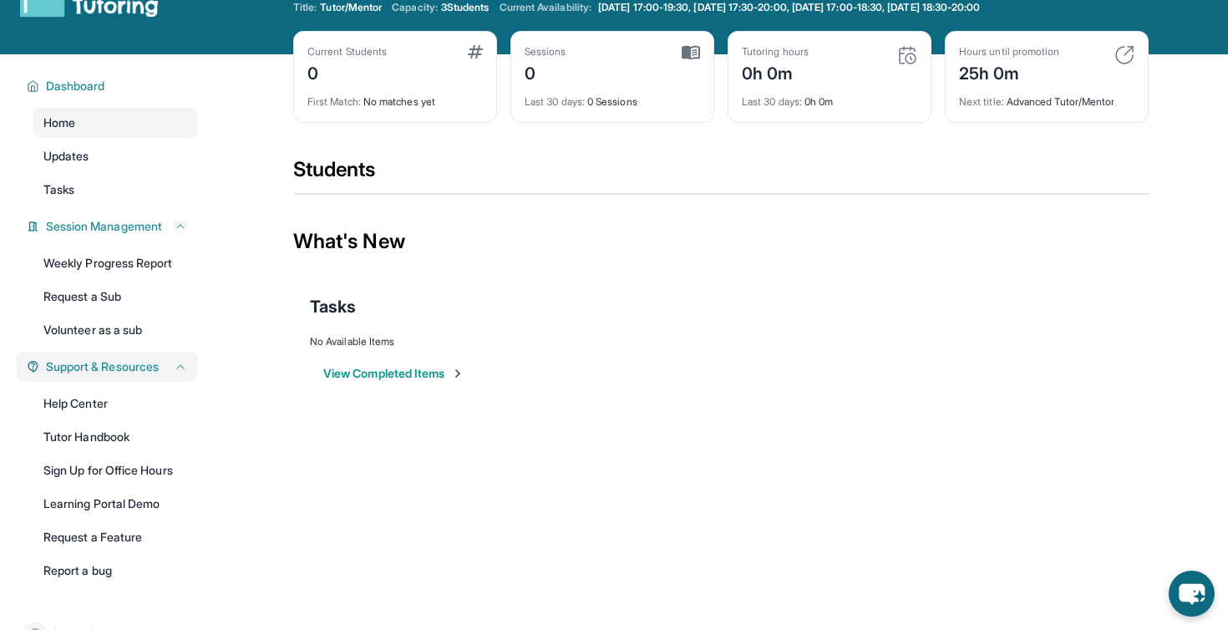
click at [185, 360] on icon at bounding box center [180, 366] width 13 height 13
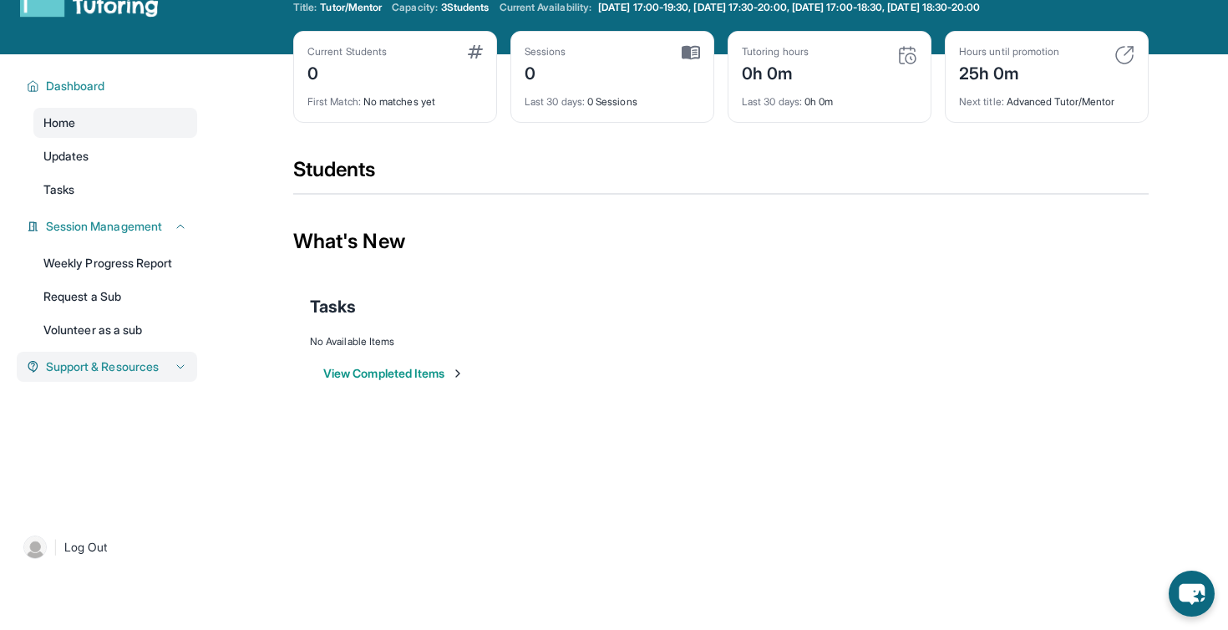
click at [184, 371] on icon at bounding box center [180, 366] width 13 height 13
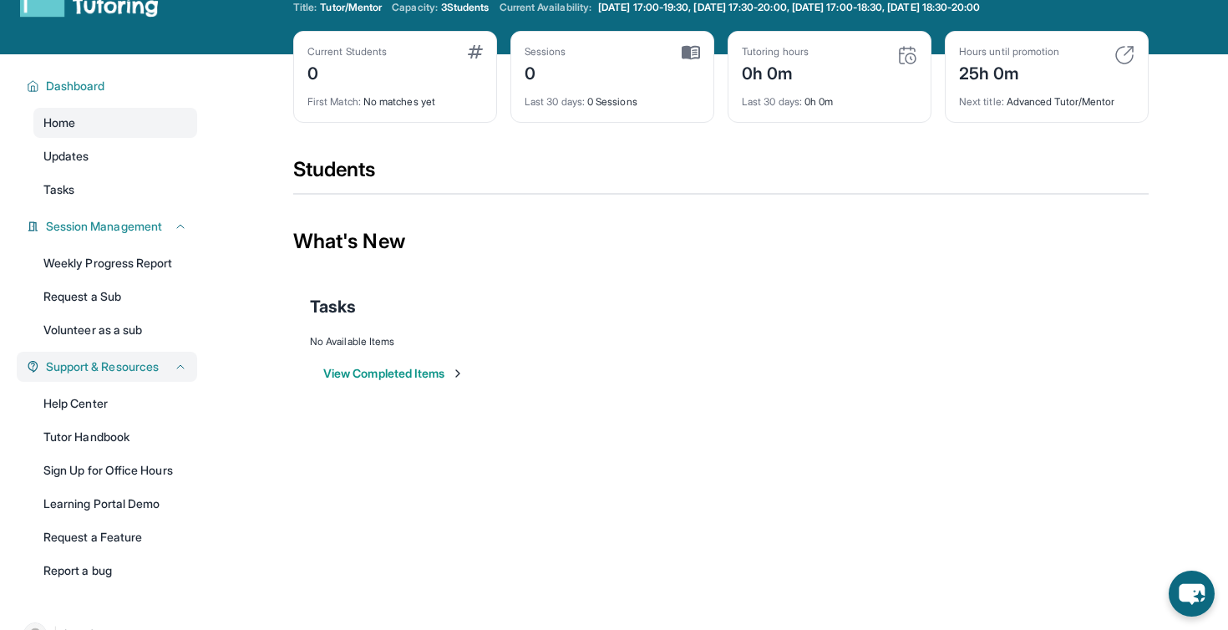
click at [271, 396] on main "Current Students 0 First Match : No matches yet Sessions 0 Last 30 days : 0 Ses…" at bounding box center [721, 237] width 1014 height 367
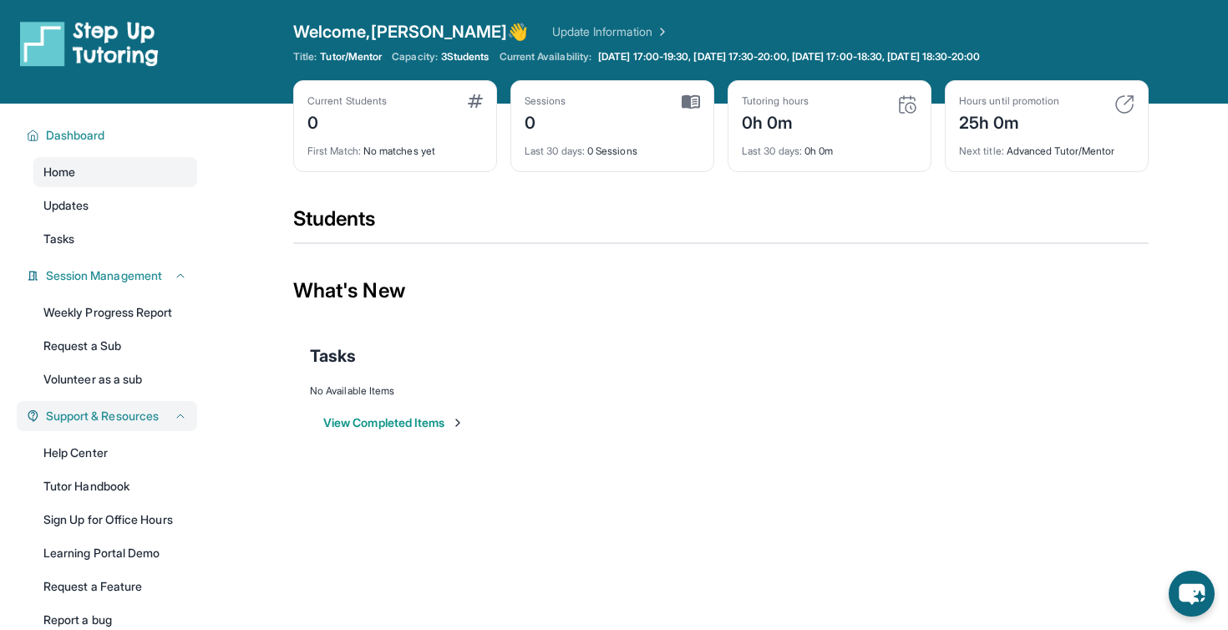
scroll to position [0, 0]
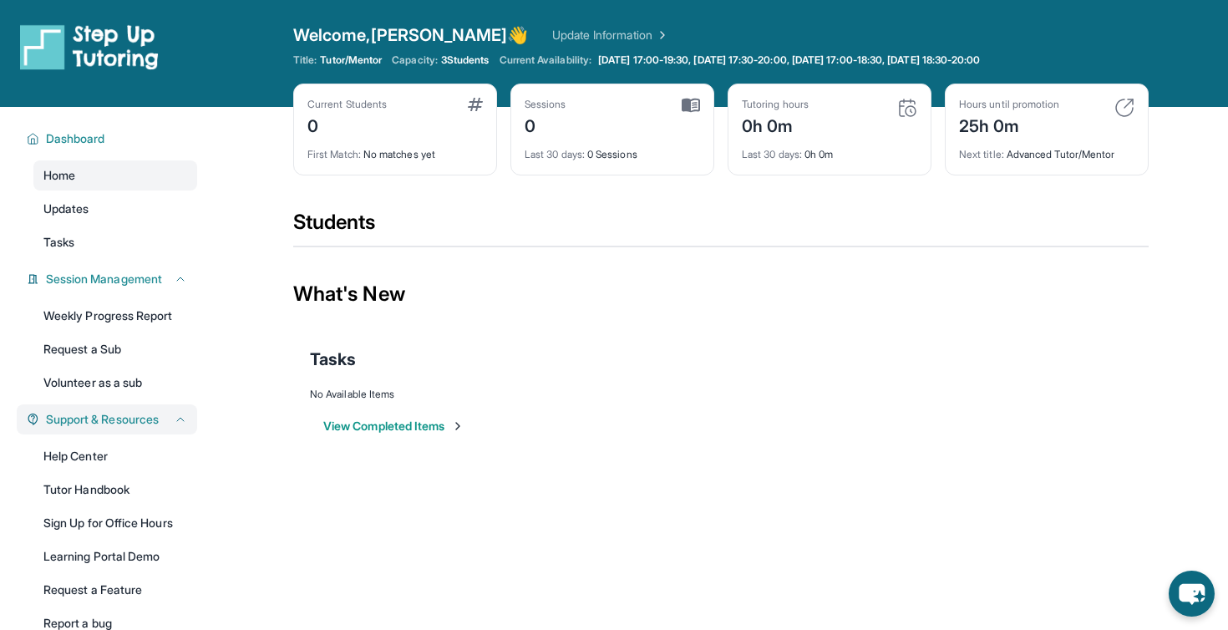
click at [652, 38] on img at bounding box center [660, 35] width 17 height 17
click at [360, 64] on span "Tutor/Mentor" at bounding box center [351, 59] width 62 height 13
click at [325, 63] on span "Tutor/Mentor" at bounding box center [351, 59] width 62 height 13
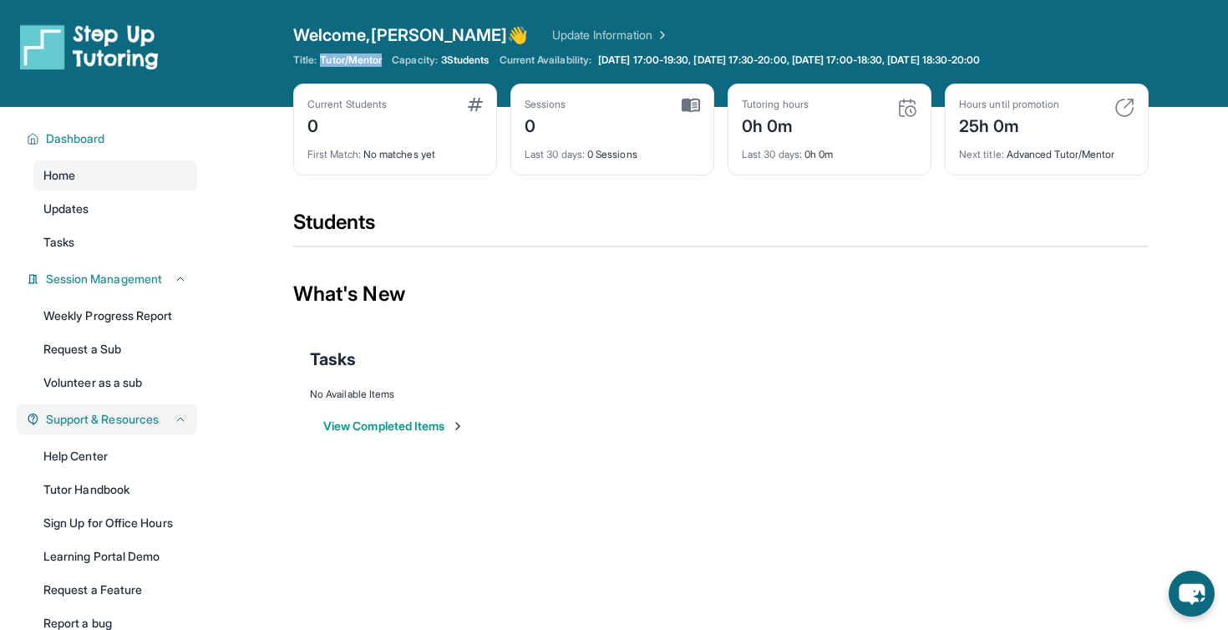
drag, startPoint x: 324, startPoint y: 62, endPoint x: 387, endPoint y: 62, distance: 62.6
click at [387, 62] on div "Title: Tutor/Mentor Capacity: 3 Students Current Availability: Monday 17:00-19:…" at bounding box center [720, 59] width 855 height 13
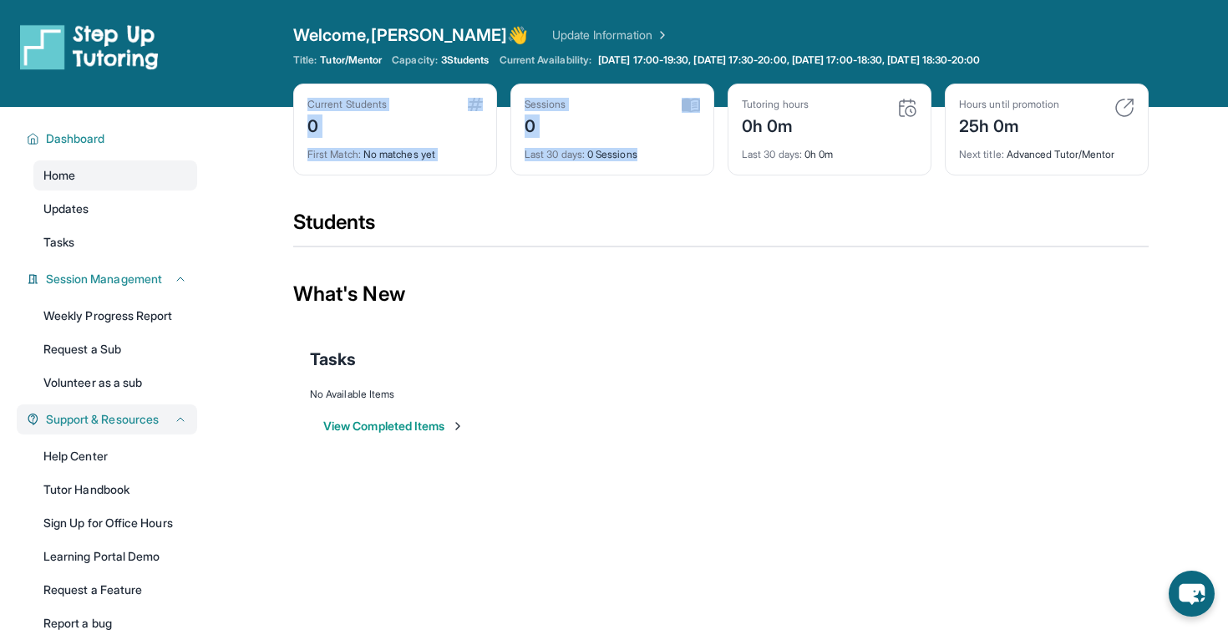
drag, startPoint x: 686, startPoint y: 164, endPoint x: 296, endPoint y: 101, distance: 394.1
click at [296, 101] on div "Current Students 0 First Match : No matches yet Sessions 0 Last 30 days : 0 Ses…" at bounding box center [720, 146] width 855 height 125
click at [296, 101] on div "Current Students 0 First Match : No matches yet" at bounding box center [395, 130] width 204 height 92
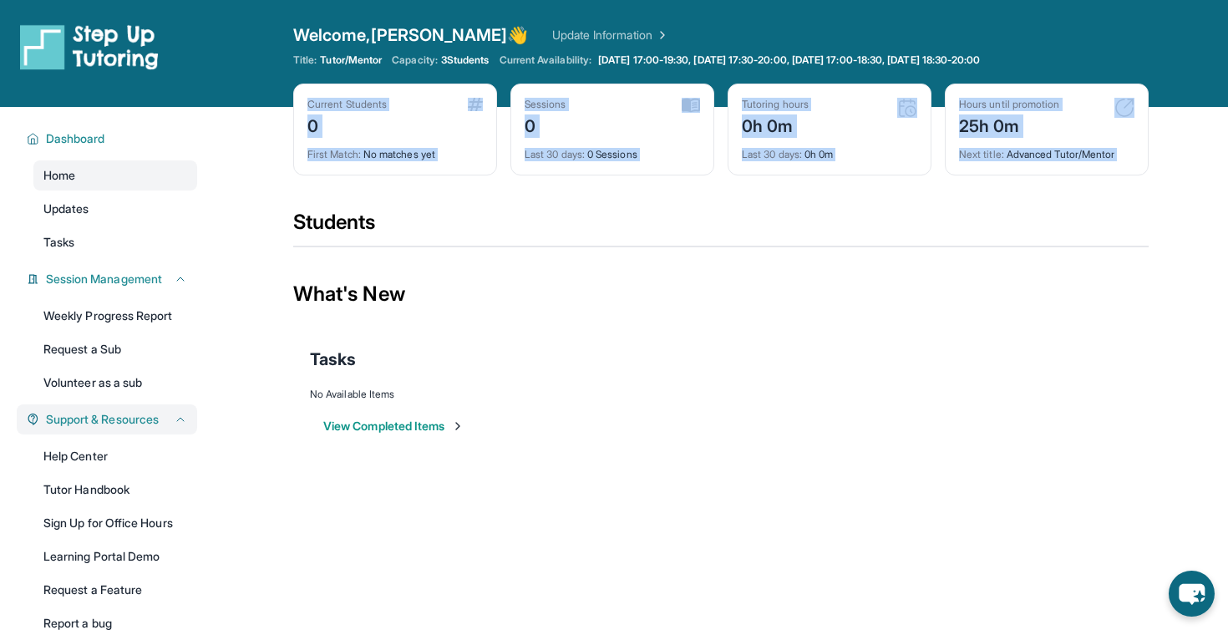
drag, startPoint x: 296, startPoint y: 101, endPoint x: 1176, endPoint y: 165, distance: 881.6
click at [1176, 165] on main "Current Students 0 First Match : No matches yet Sessions 0 Last 30 days : 0 Ses…" at bounding box center [721, 290] width 1014 height 367
drag, startPoint x: 1176, startPoint y: 165, endPoint x: 292, endPoint y: 105, distance: 885.5
click at [292, 107] on main "Current Students 0 First Match : No matches yet Sessions 0 Last 30 days : 0 Ses…" at bounding box center [721, 290] width 1014 height 367
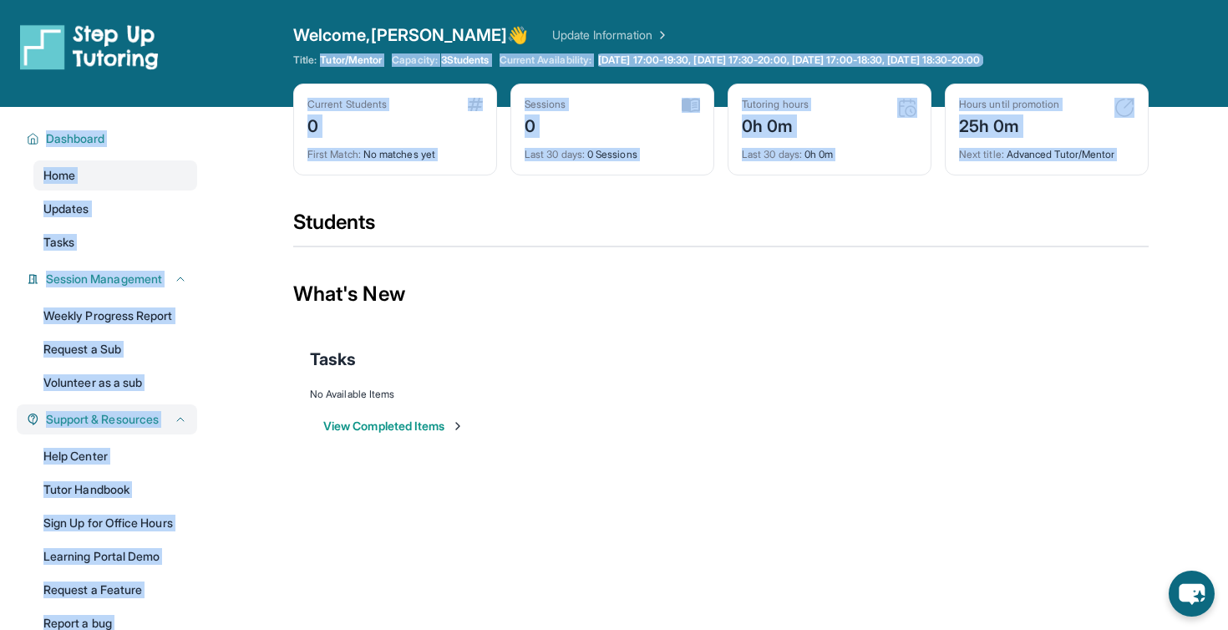
click at [293, 105] on div "Current Students 0 First Match : No matches yet" at bounding box center [395, 130] width 204 height 92
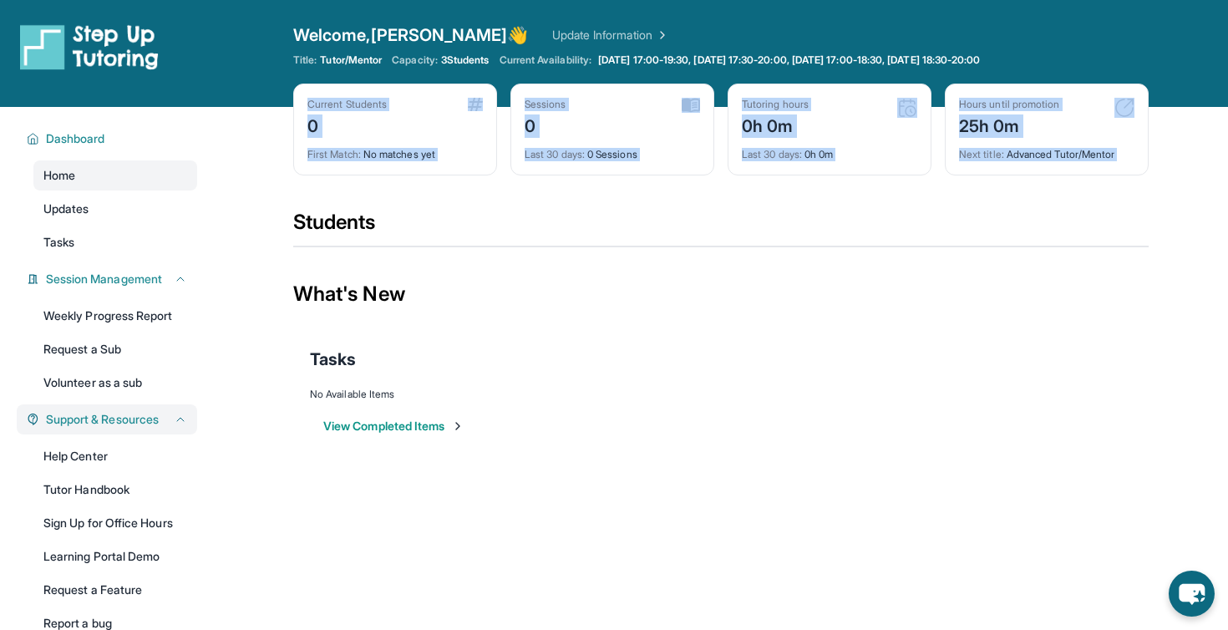
drag, startPoint x: 292, startPoint y: 105, endPoint x: 1133, endPoint y: 186, distance: 844.8
click at [1133, 186] on div "Current Students 0 First Match : No matches yet Sessions 0 Last 30 days : 0 Ses…" at bounding box center [720, 146] width 855 height 125
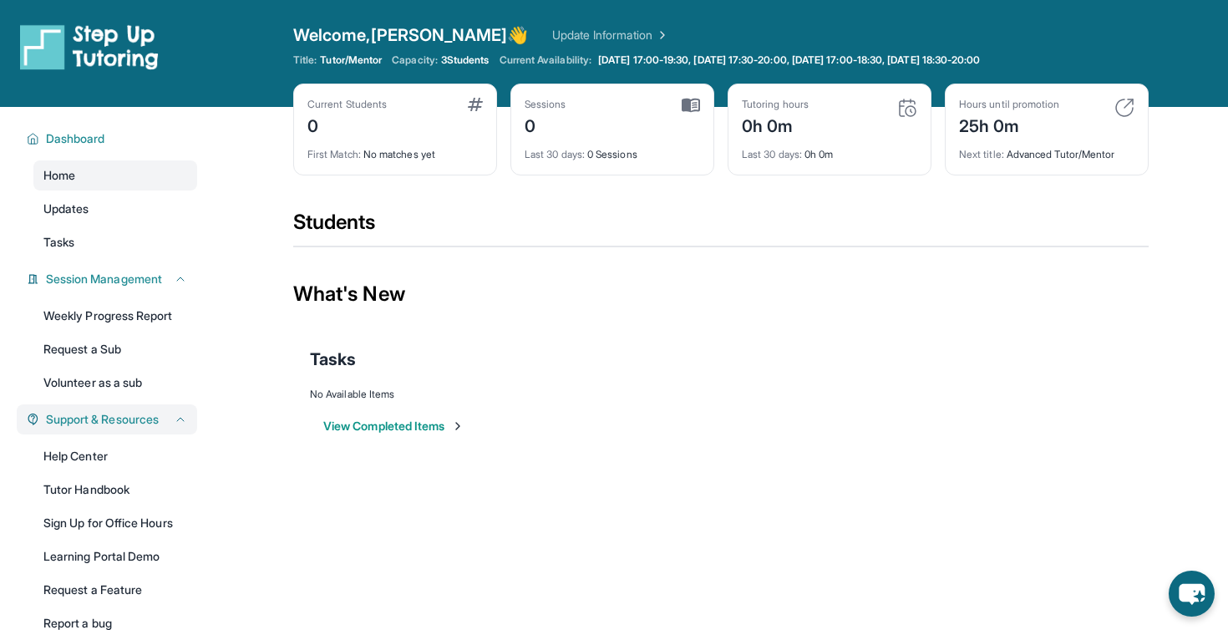
click at [443, 433] on button "View Completed Items" at bounding box center [393, 426] width 141 height 17
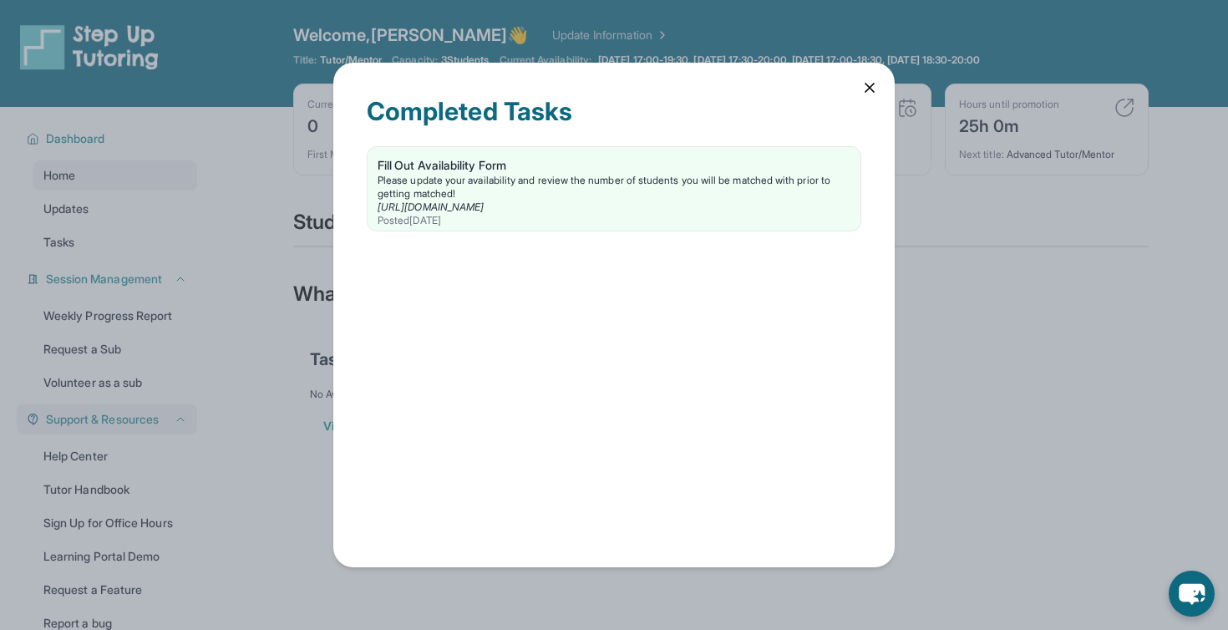
click at [871, 89] on icon at bounding box center [869, 88] width 8 height 8
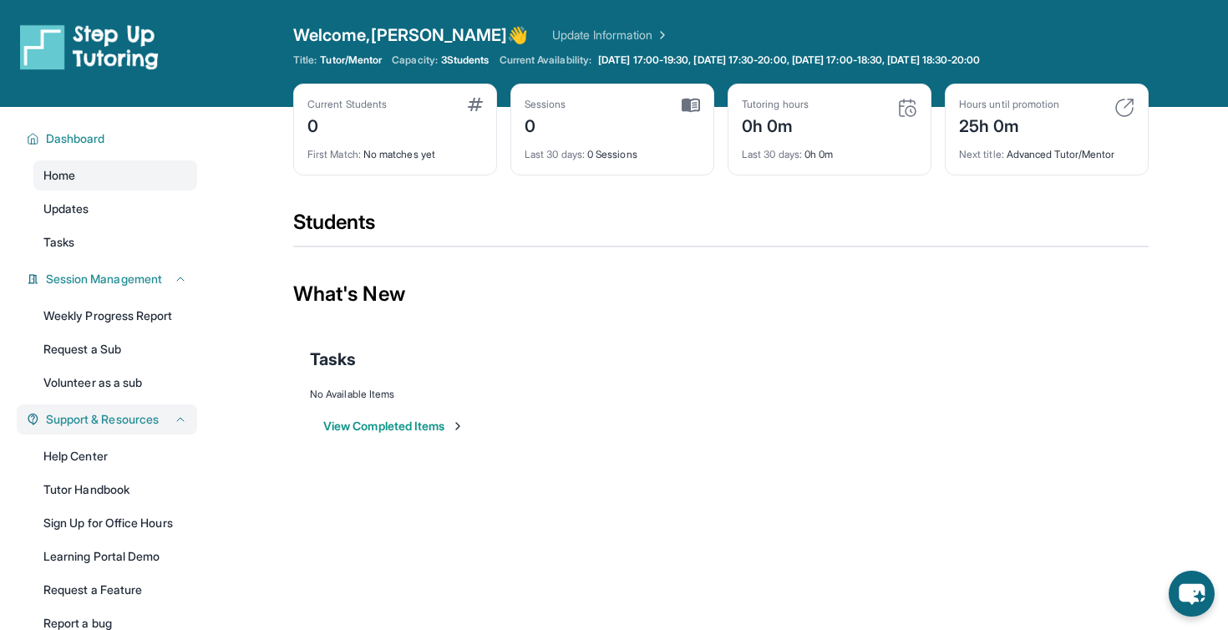
click at [665, 347] on div "Tasks" at bounding box center [721, 358] width 822 height 23
drag, startPoint x: 1093, startPoint y: 58, endPoint x: 540, endPoint y: 55, distance: 552.8
click at [540, 55] on div "Title: Tutor/Mentor Capacity: 3 Students Current Availability: Monday 17:00-19:…" at bounding box center [720, 59] width 855 height 13
click at [540, 55] on span "Current Availability:" at bounding box center [545, 59] width 92 height 13
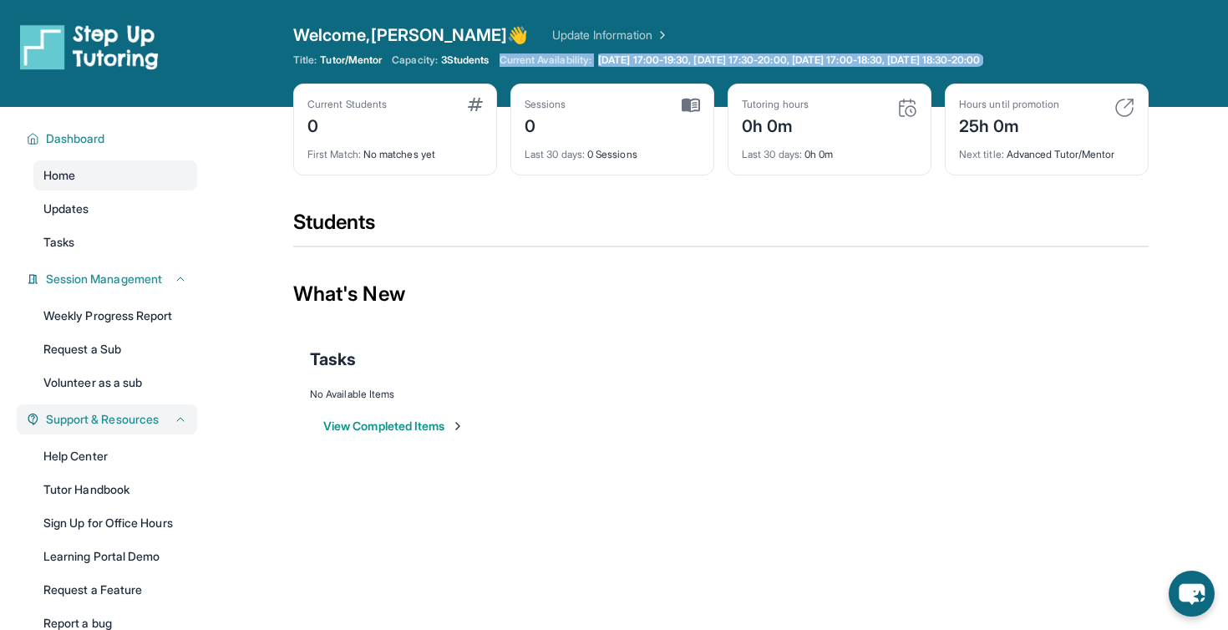
drag, startPoint x: 540, startPoint y: 55, endPoint x: 1110, endPoint y: 54, distance: 569.5
click at [1110, 54] on div "Title: Tutor/Mentor Capacity: 3 Students Current Availability: Monday 17:00-19:…" at bounding box center [720, 59] width 855 height 13
drag, startPoint x: 1110, startPoint y: 54, endPoint x: 529, endPoint y: 60, distance: 581.2
click at [529, 60] on div "Title: Tutor/Mentor Capacity: 3 Students Current Availability: Monday 17:00-19:…" at bounding box center [720, 59] width 855 height 13
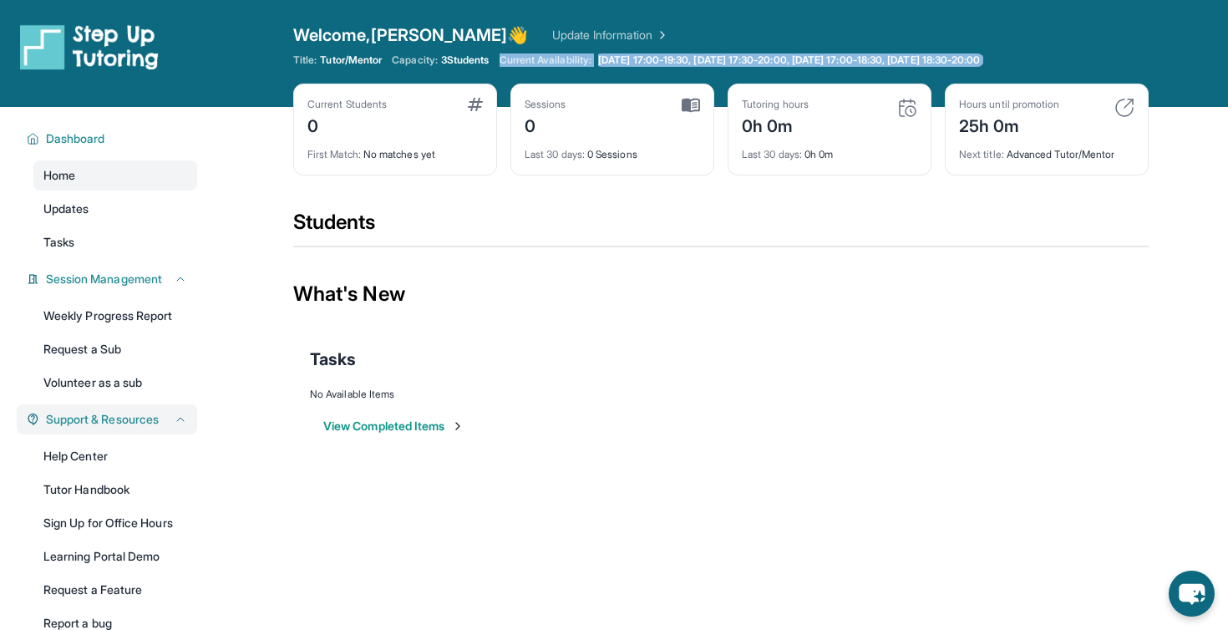
click at [529, 60] on span "Current Availability:" at bounding box center [545, 59] width 92 height 13
